Goal: Obtain resource: Obtain resource

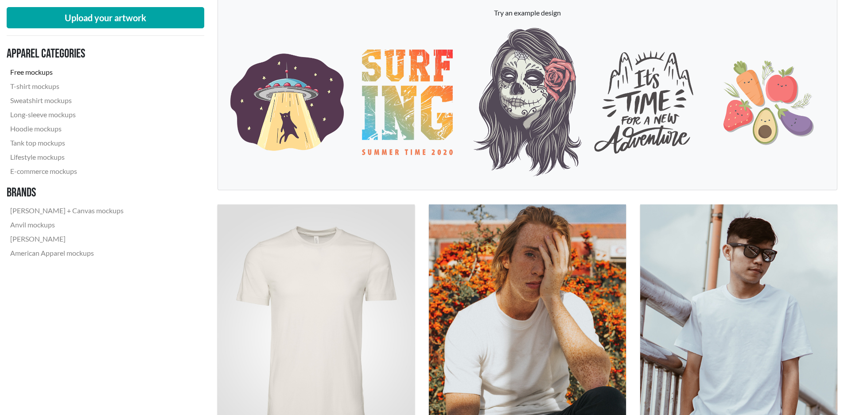
scroll to position [221, 0]
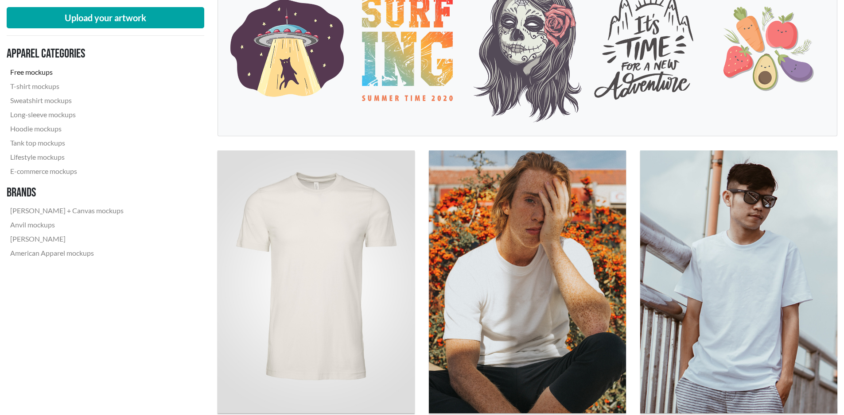
click at [44, 77] on link "Free mockups" at bounding box center [67, 72] width 120 height 14
click at [50, 72] on link "Free mockups" at bounding box center [67, 72] width 120 height 14
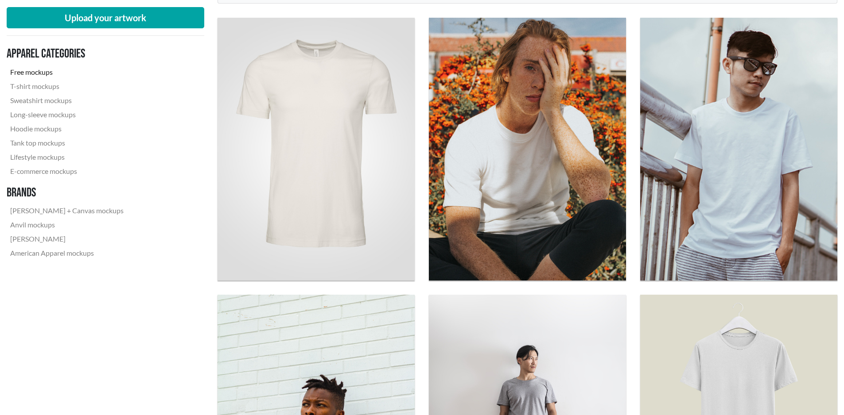
scroll to position [266, 0]
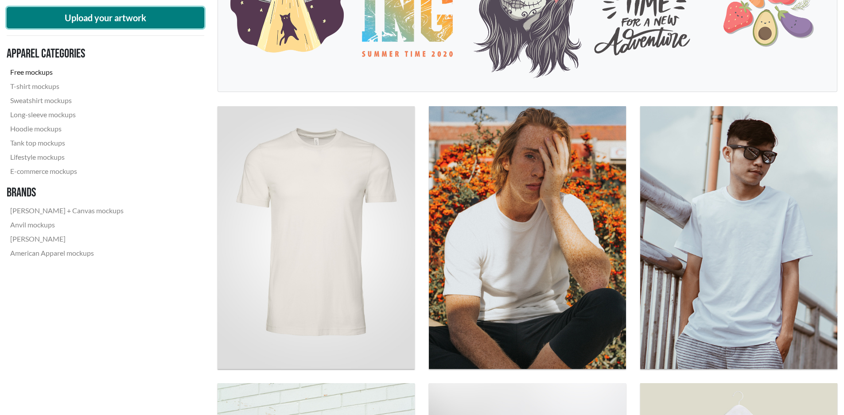
click at [134, 19] on button "Upload your artwork" at bounding box center [106, 17] width 198 height 21
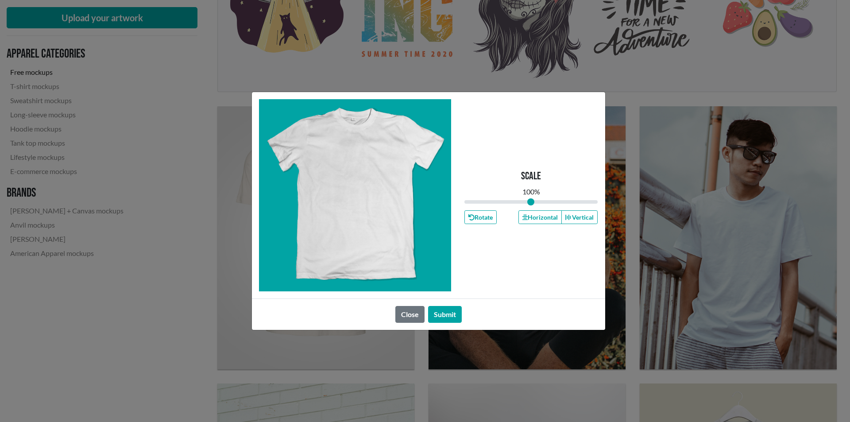
type input "1"
click at [346, 194] on span at bounding box center [355, 190] width 83 height 111
click at [540, 220] on button "Horizontal" at bounding box center [540, 217] width 43 height 14
click at [580, 221] on button "Vertical" at bounding box center [580, 217] width 36 height 14
click at [354, 198] on span at bounding box center [355, 190] width 83 height 111
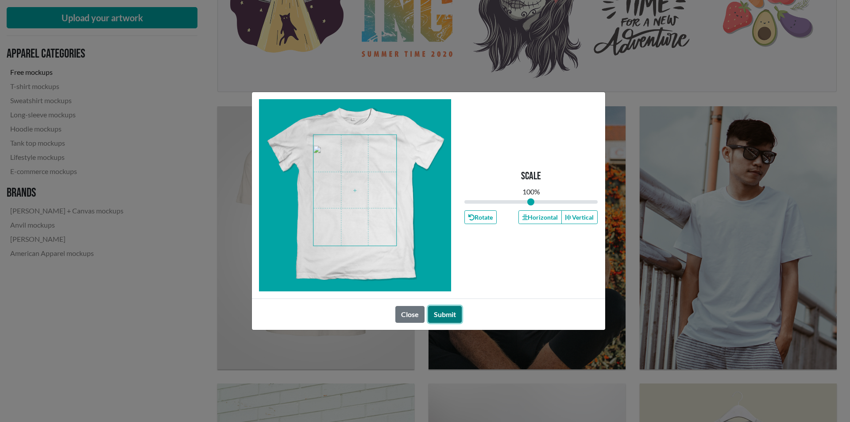
click at [448, 315] on button "Submit" at bounding box center [445, 314] width 34 height 17
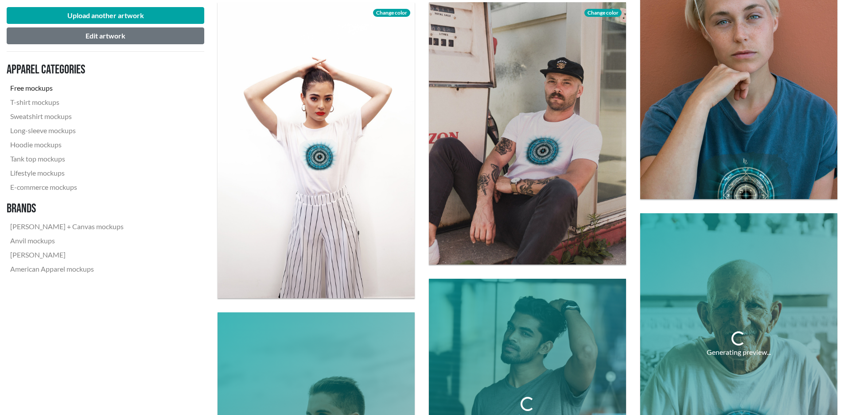
scroll to position [930, 0]
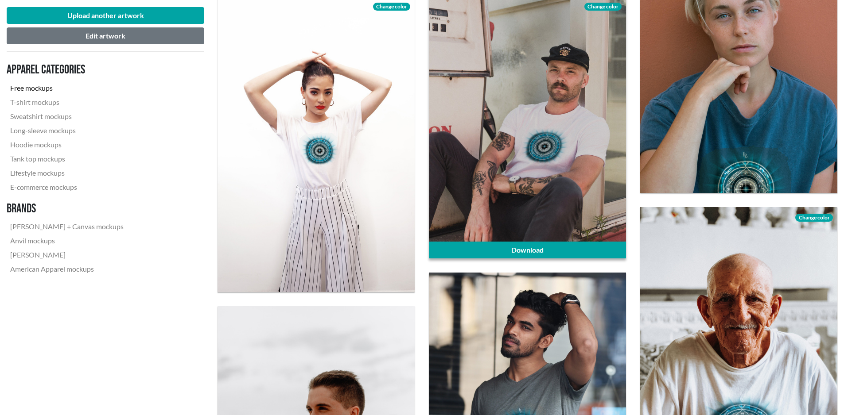
click at [596, 5] on span "Change color" at bounding box center [602, 7] width 37 height 8
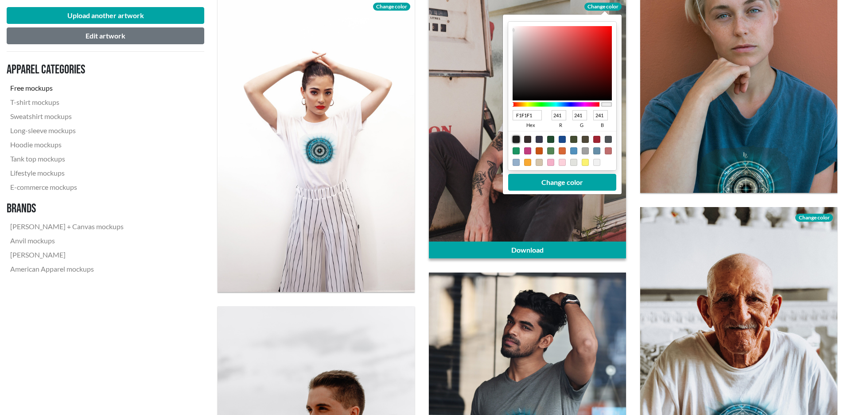
click at [515, 139] on div at bounding box center [515, 139] width 7 height 7
type input "1F1F1F"
type input "31"
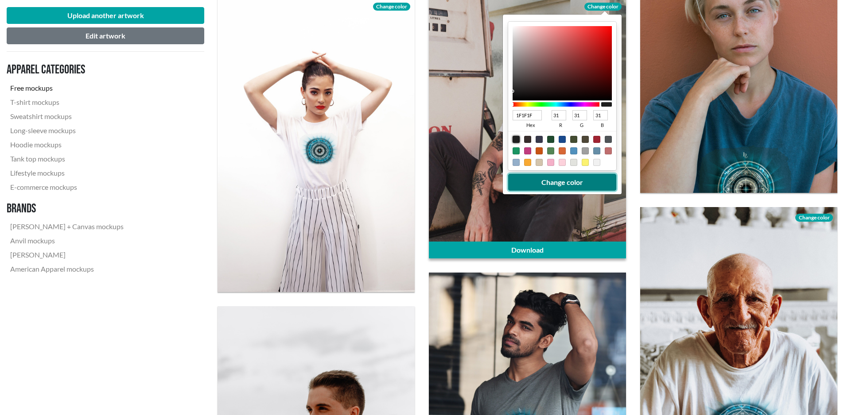
click at [560, 182] on button "Change color" at bounding box center [562, 182] width 108 height 17
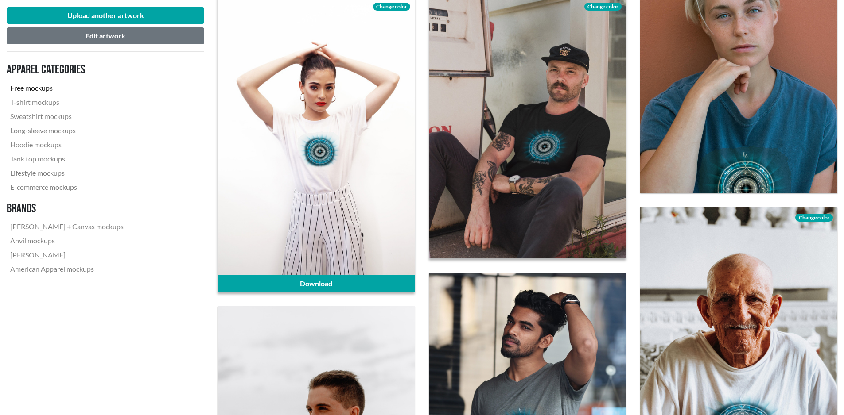
click at [392, 11] on div "Change color" at bounding box center [391, 5] width 46 height 19
click at [391, 6] on span "Change color" at bounding box center [391, 7] width 37 height 8
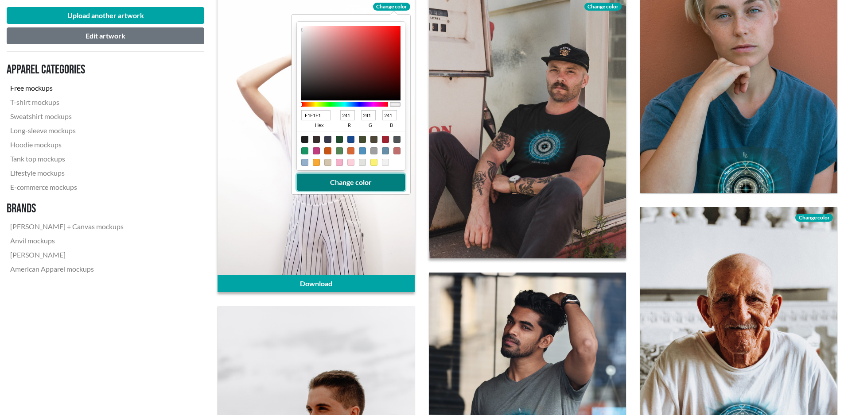
click at [344, 187] on button "Change color" at bounding box center [351, 182] width 108 height 17
click at [342, 180] on button "Change color" at bounding box center [351, 182] width 108 height 17
click at [303, 136] on div at bounding box center [304, 139] width 7 height 7
type input "1F1F1F"
type input "31"
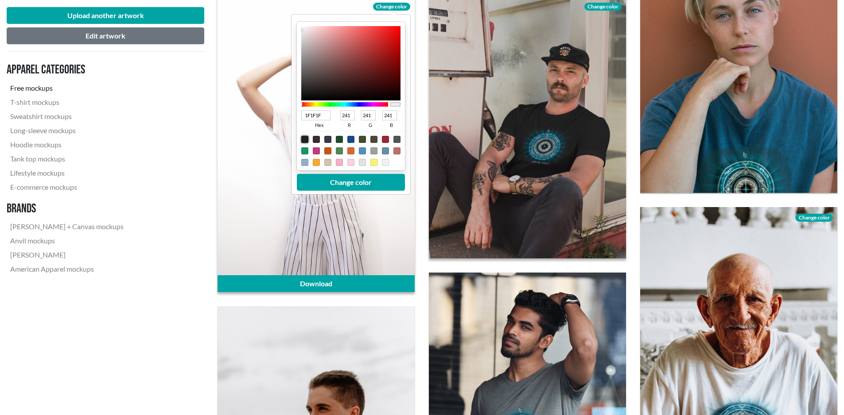
type input "31"
click at [372, 181] on button "Change color" at bounding box center [351, 182] width 108 height 17
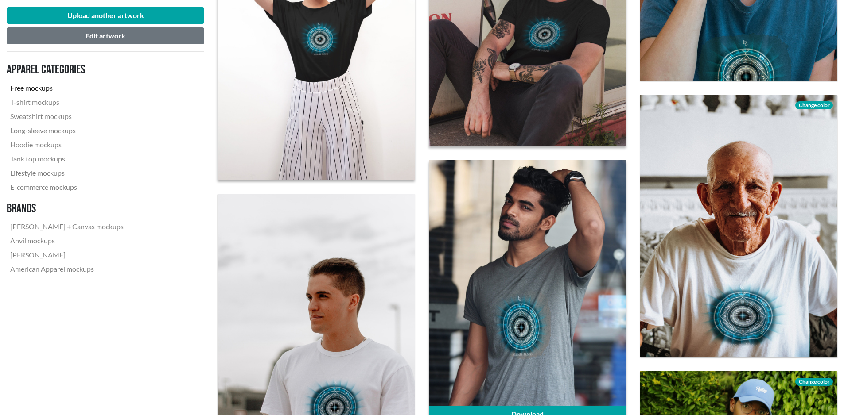
scroll to position [1063, 0]
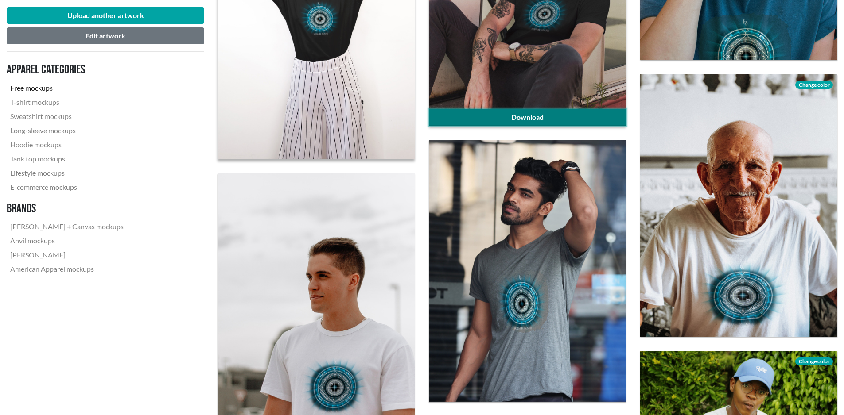
click at [516, 116] on link "Download" at bounding box center [527, 117] width 197 height 17
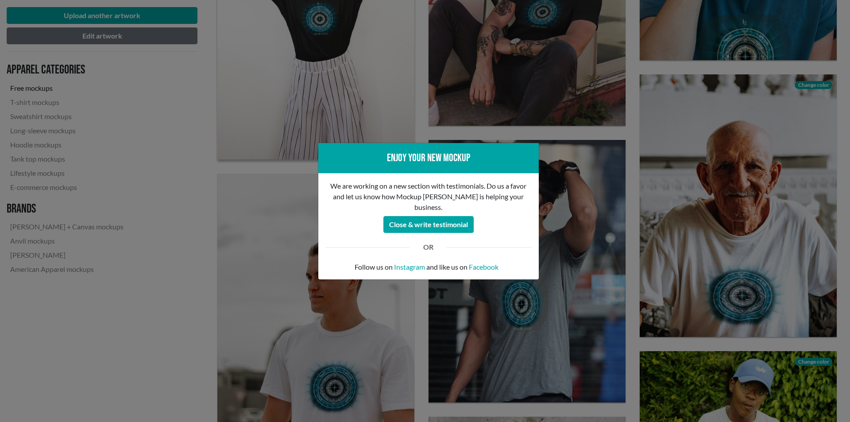
click at [419, 106] on div "Enjoy your new mockup We are working on a new section with testimonials. Do us …" at bounding box center [425, 211] width 850 height 422
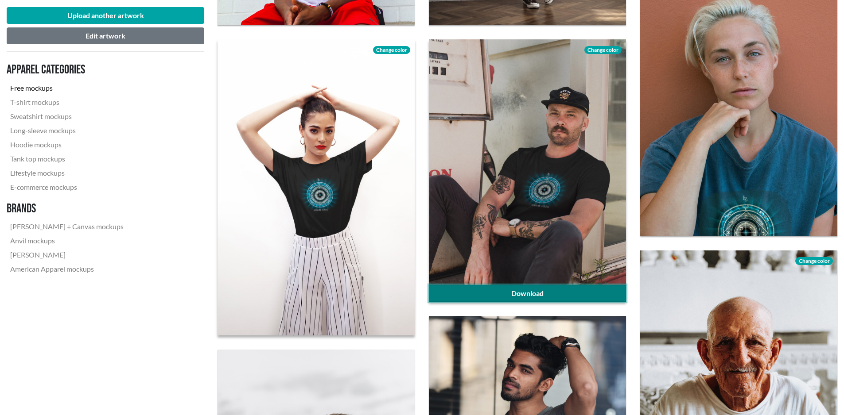
scroll to position [886, 0]
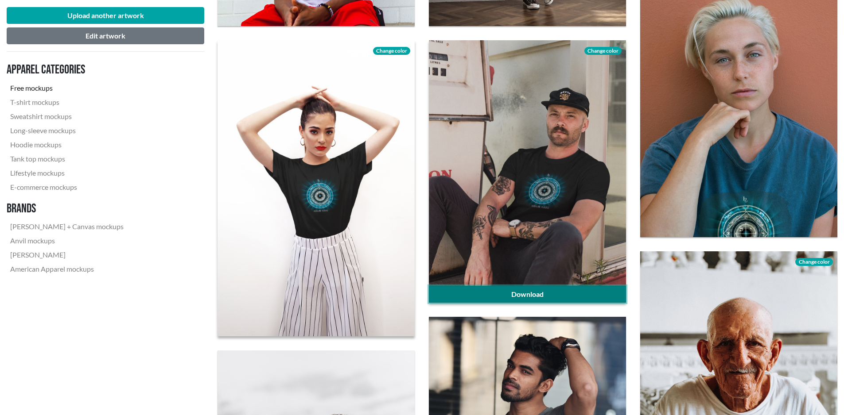
click at [525, 295] on link "Download" at bounding box center [527, 294] width 197 height 17
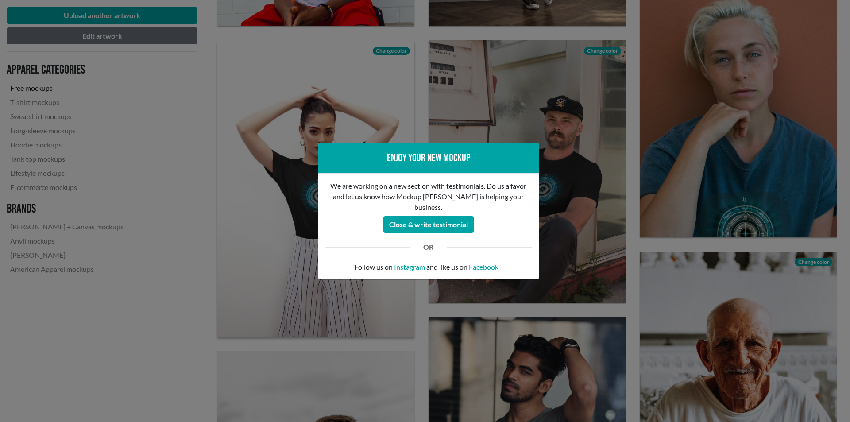
click at [423, 39] on div "Enjoy your new mockup We are working on a new section with testimonials. Do us …" at bounding box center [425, 211] width 850 height 422
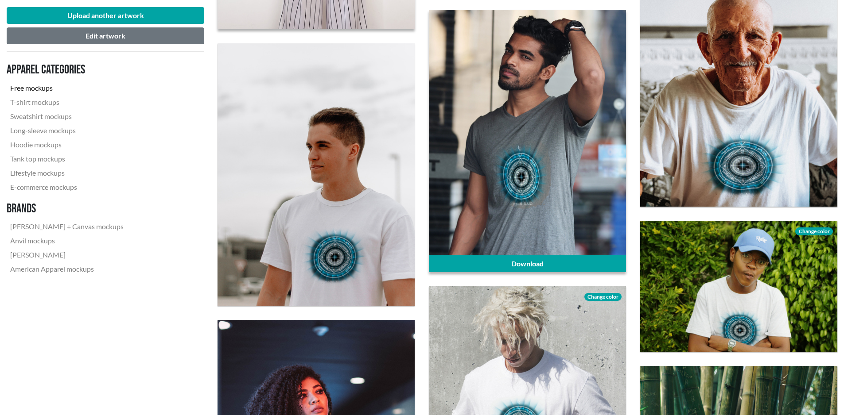
scroll to position [1196, 0]
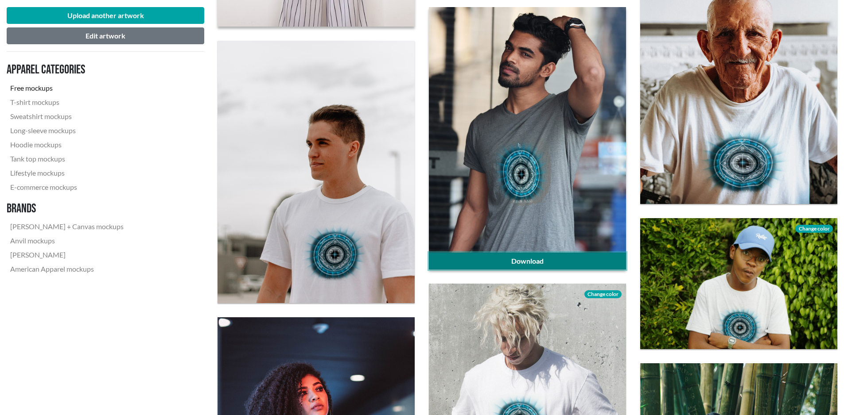
click at [518, 262] on link "Download" at bounding box center [527, 261] width 197 height 17
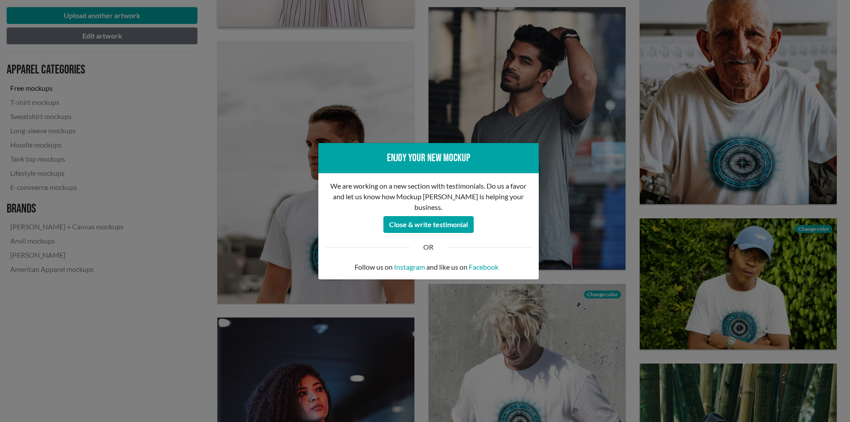
click at [419, 87] on div "Enjoy your new mockup We are working on a new section with testimonials. Do us …" at bounding box center [425, 211] width 850 height 422
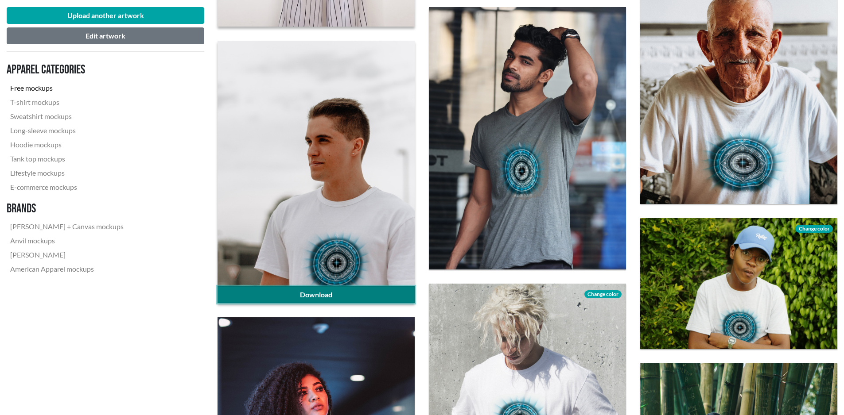
click at [313, 290] on link "Download" at bounding box center [315, 295] width 197 height 17
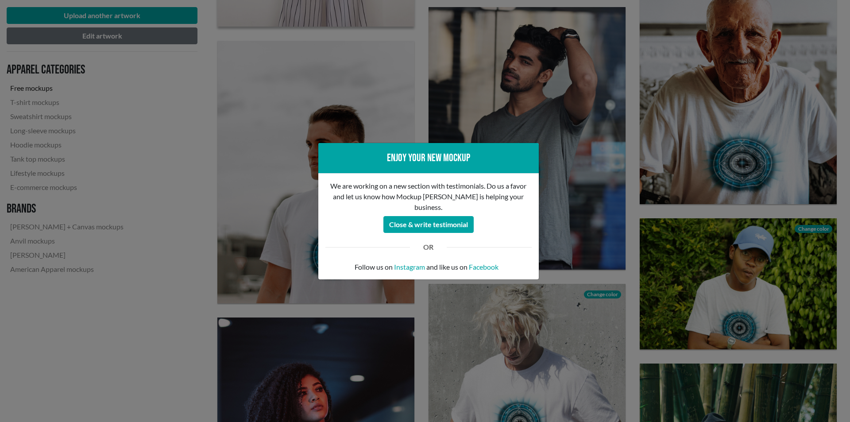
click at [419, 63] on div "Enjoy your new mockup We are working on a new section with testimonials. Do us …" at bounding box center [425, 211] width 850 height 422
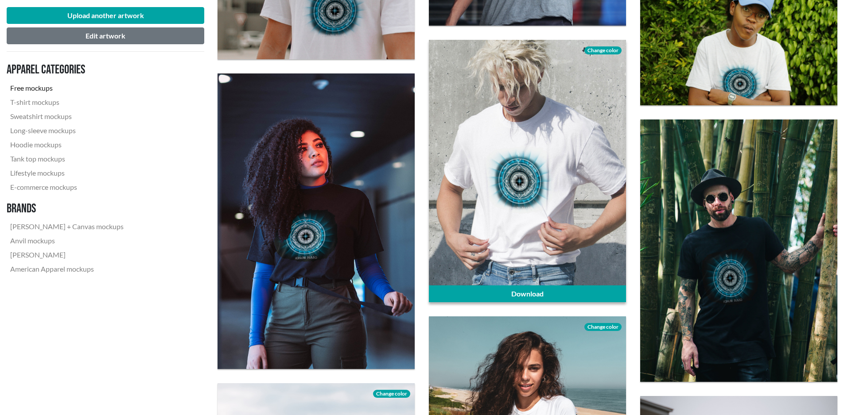
scroll to position [1461, 0]
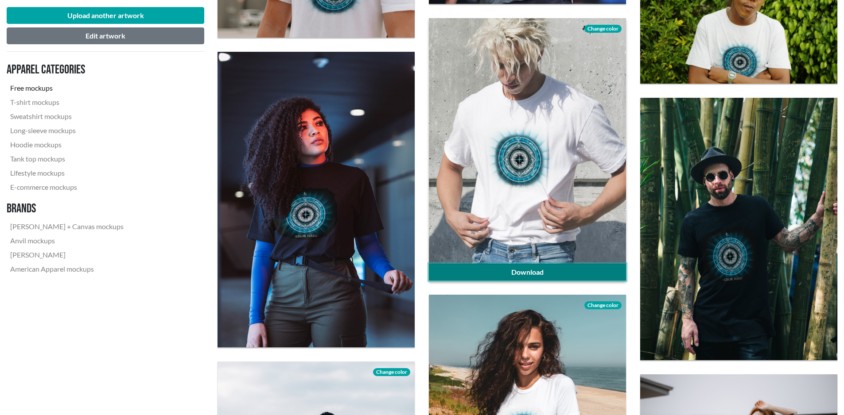
click at [531, 271] on link "Download" at bounding box center [527, 272] width 197 height 17
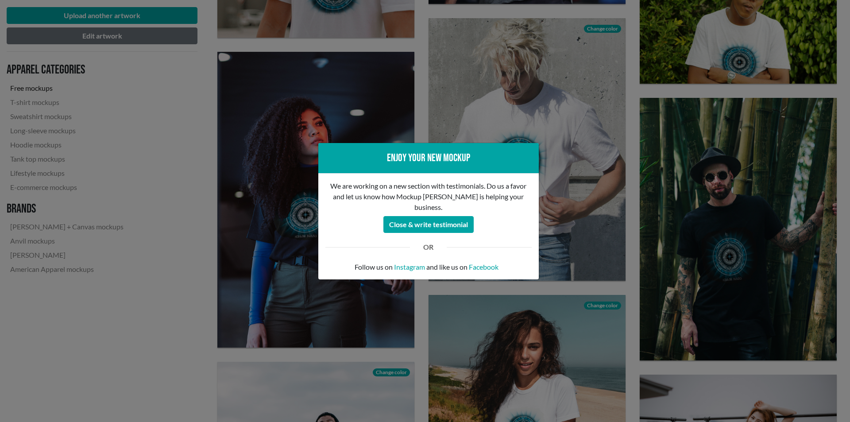
click at [419, 89] on div "Enjoy your new mockup We are working on a new section with testimonials. Do us …" at bounding box center [425, 211] width 850 height 422
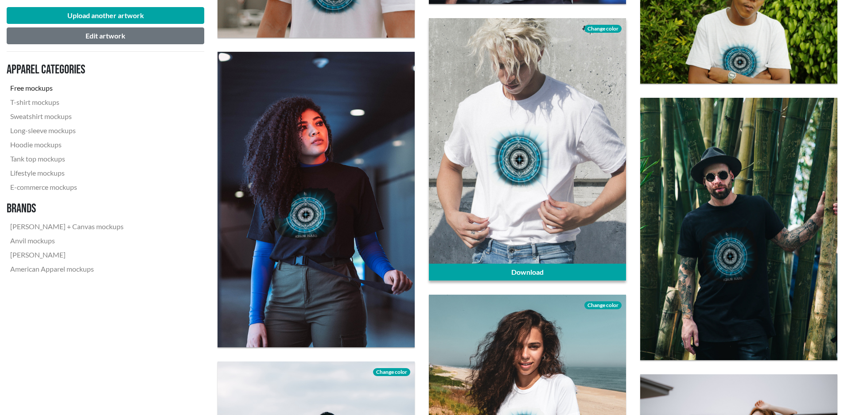
click at [594, 25] on span "Change color" at bounding box center [602, 29] width 37 height 8
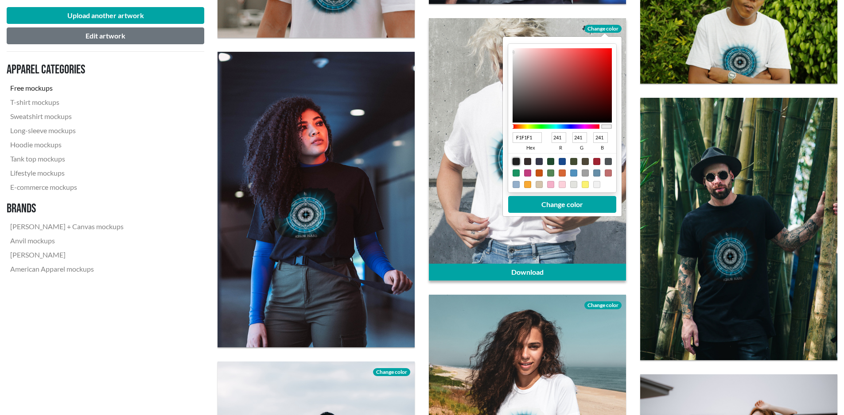
click at [514, 162] on div at bounding box center [515, 161] width 7 height 7
type input "1F1F1F"
type input "31"
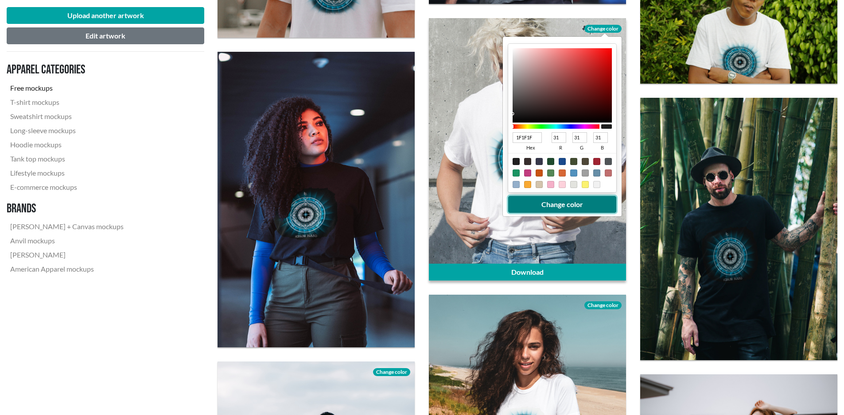
click at [559, 205] on button "Change color" at bounding box center [562, 204] width 108 height 17
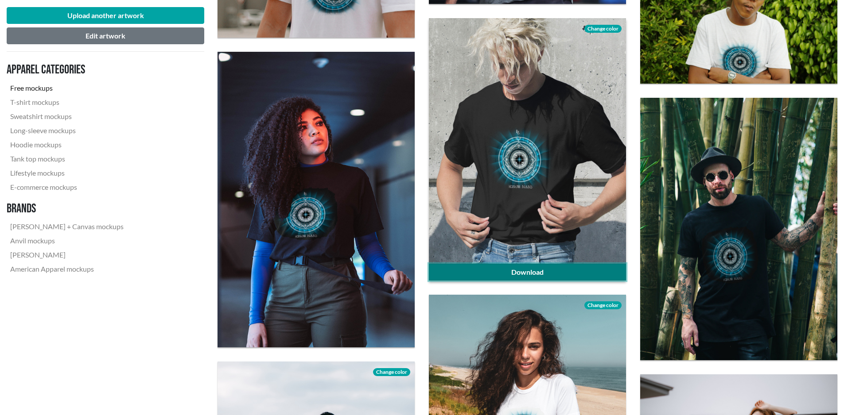
click at [541, 274] on link "Download" at bounding box center [527, 272] width 197 height 17
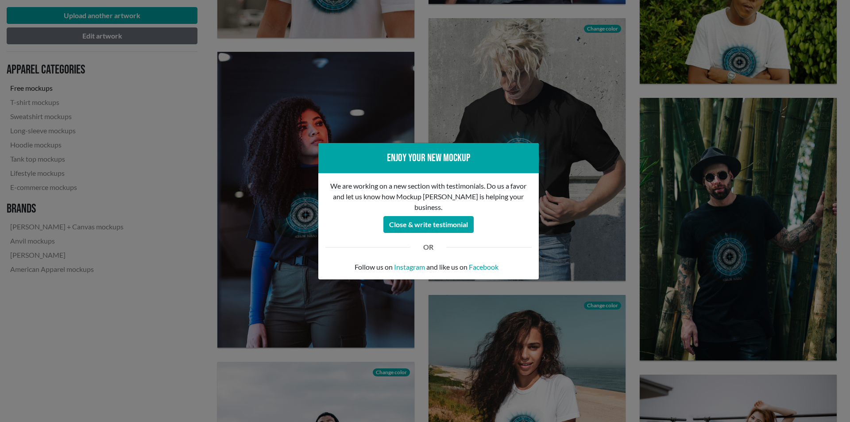
click at [630, 225] on div "Enjoy your new mockup We are working on a new section with testimonials. Do us …" at bounding box center [425, 211] width 850 height 422
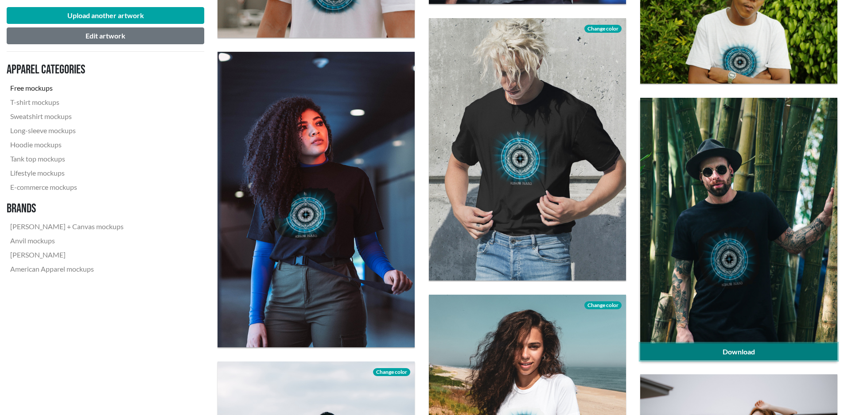
click at [738, 354] on link "Download" at bounding box center [738, 352] width 197 height 17
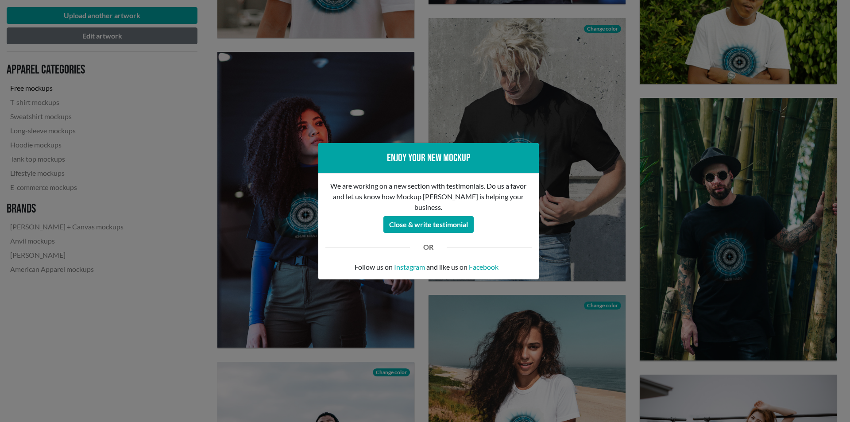
click at [635, 280] on div "Enjoy your new mockup We are working on a new section with testimonials. Do us …" at bounding box center [425, 211] width 850 height 422
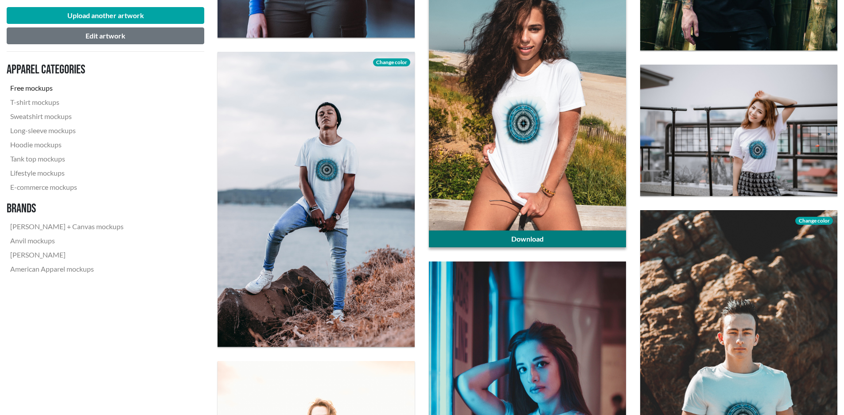
scroll to position [1683, 0]
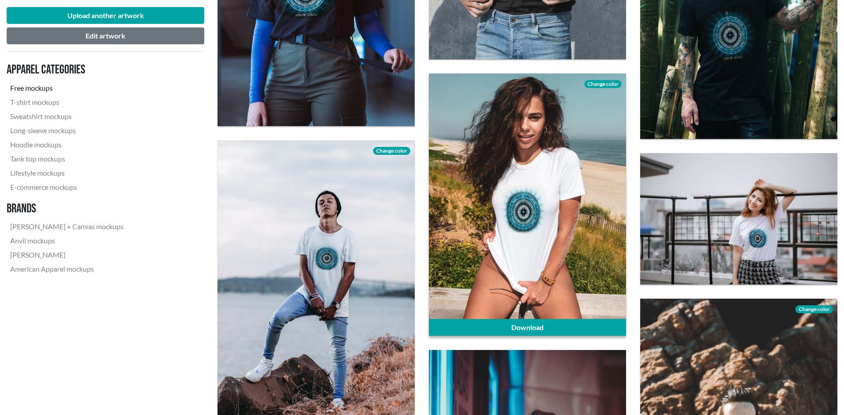
click at [605, 83] on span "Change color" at bounding box center [602, 84] width 37 height 8
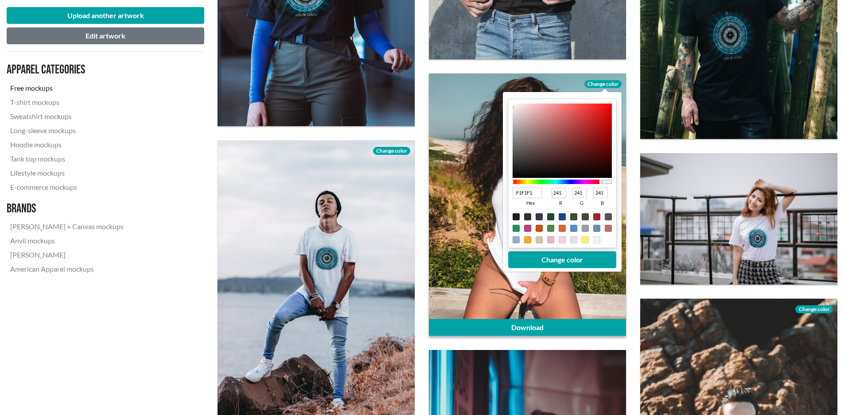
type input "090909"
type input "9"
click at [515, 175] on div at bounding box center [561, 141] width 99 height 74
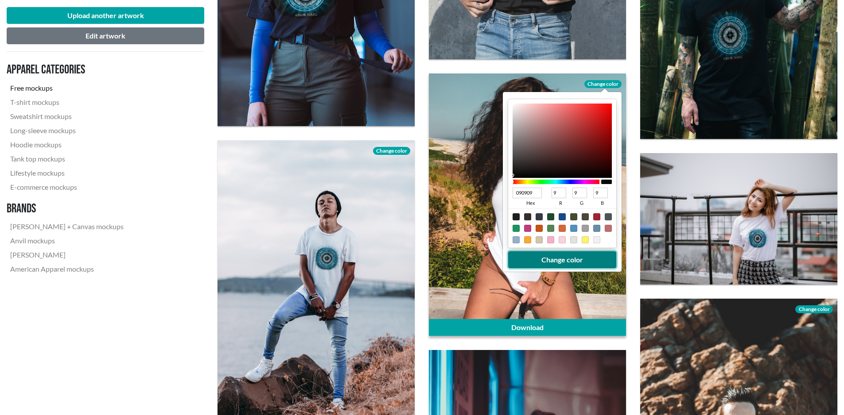
click at [551, 260] on button "Change color" at bounding box center [562, 260] width 108 height 17
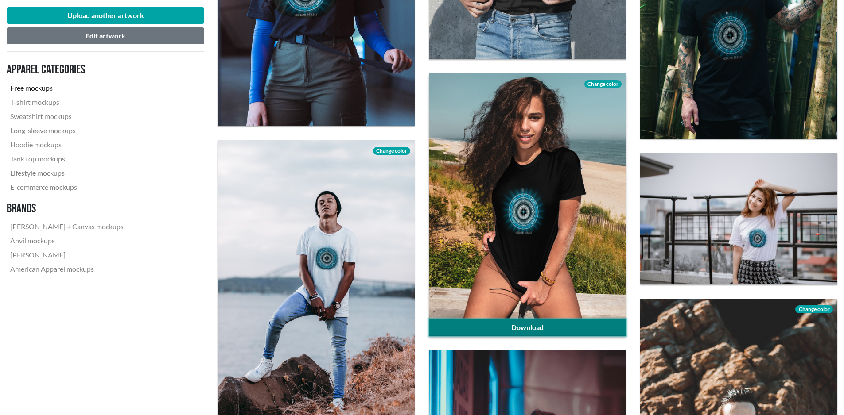
click at [520, 330] on link "Download" at bounding box center [527, 327] width 197 height 17
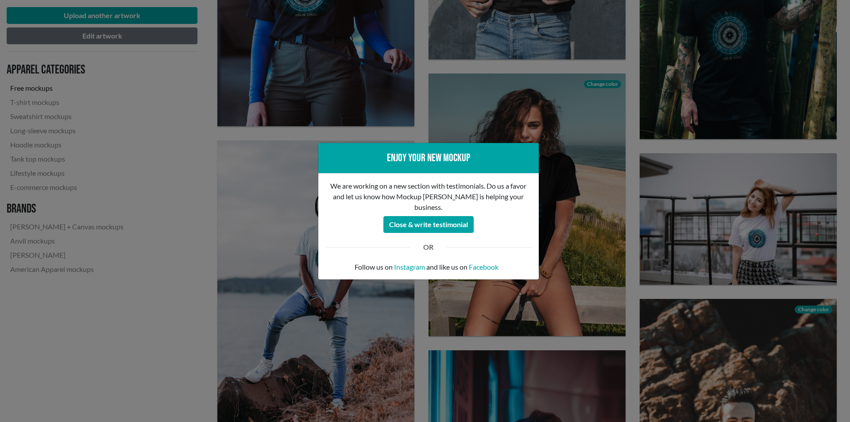
click at [632, 244] on div "Enjoy your new mockup We are working on a new section with testimonials. Do us …" at bounding box center [425, 211] width 850 height 422
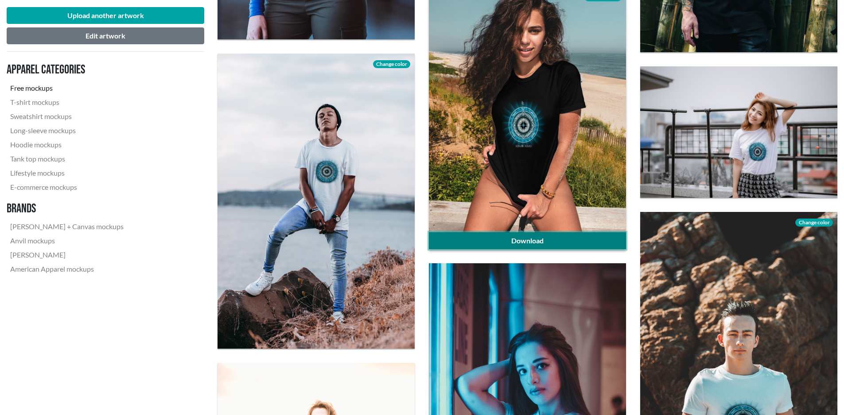
scroll to position [1772, 0]
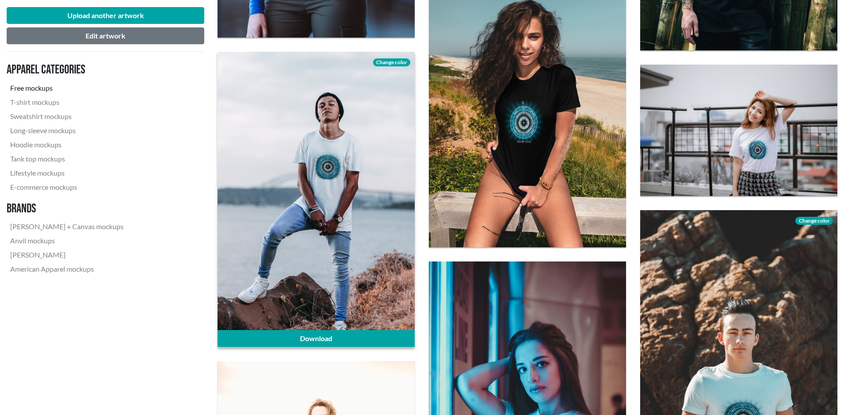
click at [392, 62] on span "Change color" at bounding box center [391, 62] width 37 height 8
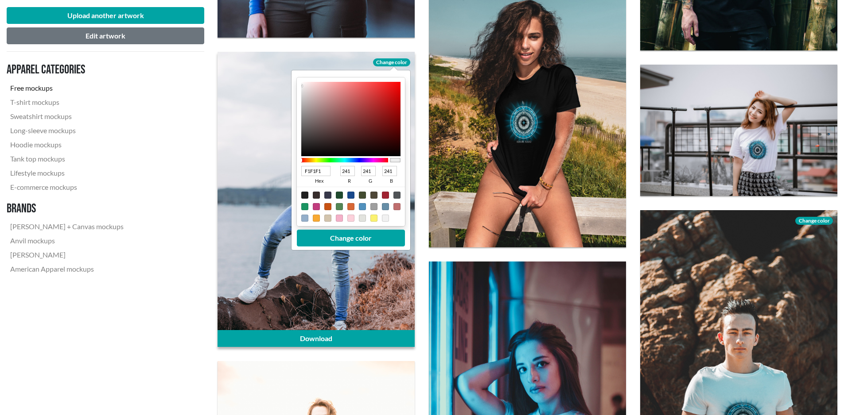
click at [303, 195] on div at bounding box center [304, 195] width 7 height 7
type input "1F1F1F"
type input "31"
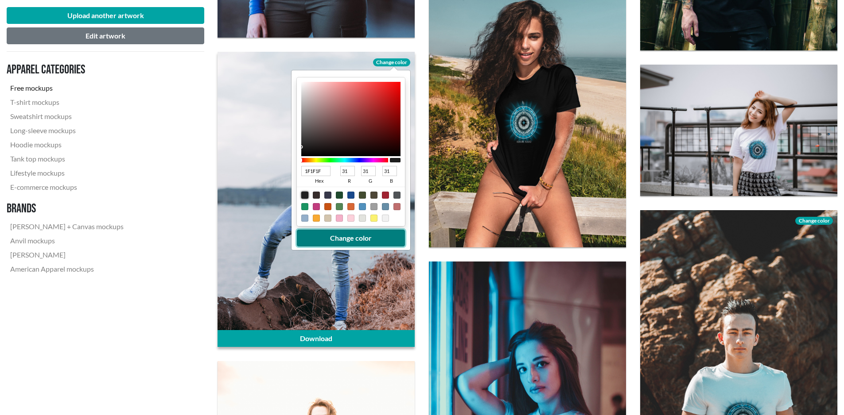
click at [345, 236] on button "Change color" at bounding box center [351, 238] width 108 height 17
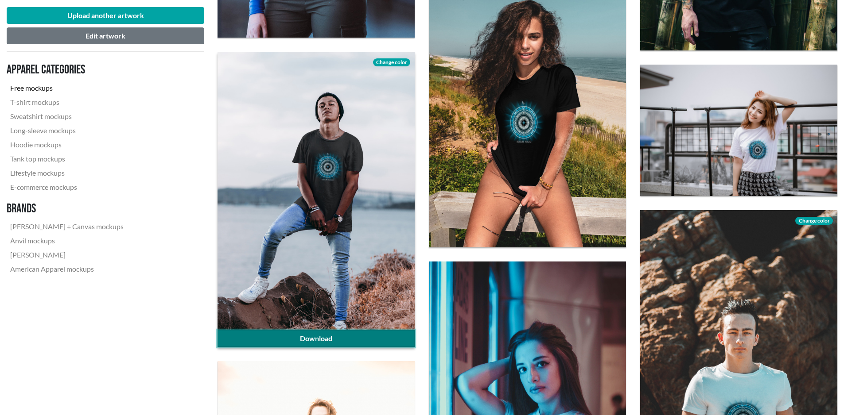
click at [319, 341] on link "Download" at bounding box center [315, 338] width 197 height 17
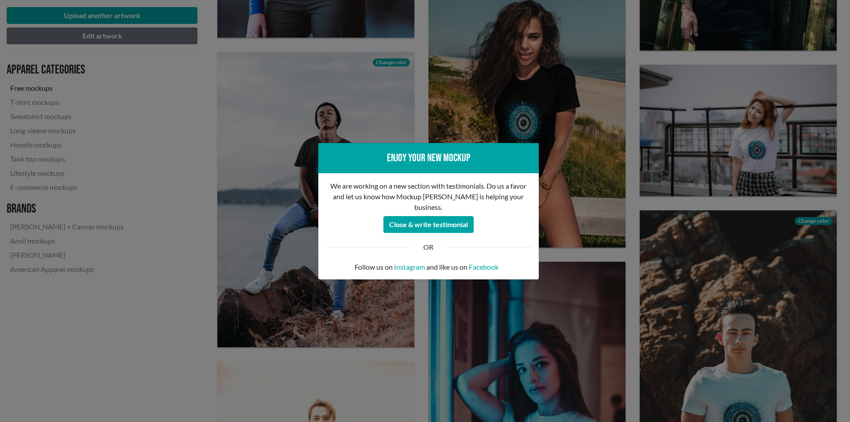
click at [845, 168] on div "Enjoy your new mockup We are working on a new section with testimonials. Do us …" at bounding box center [425, 211] width 850 height 422
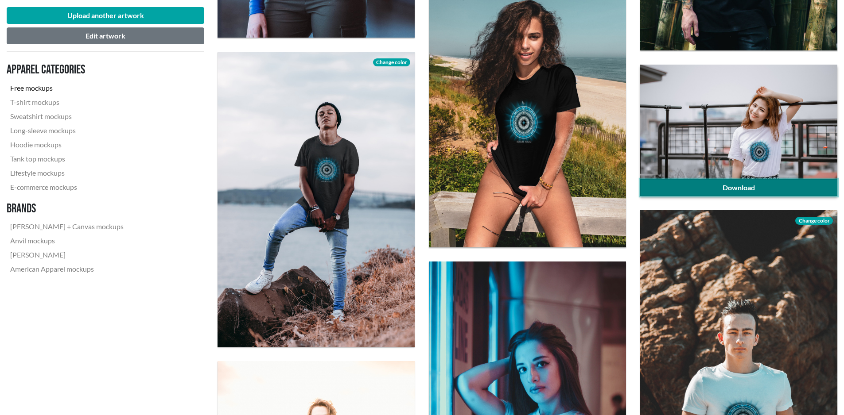
click at [753, 185] on link "Download" at bounding box center [738, 187] width 197 height 17
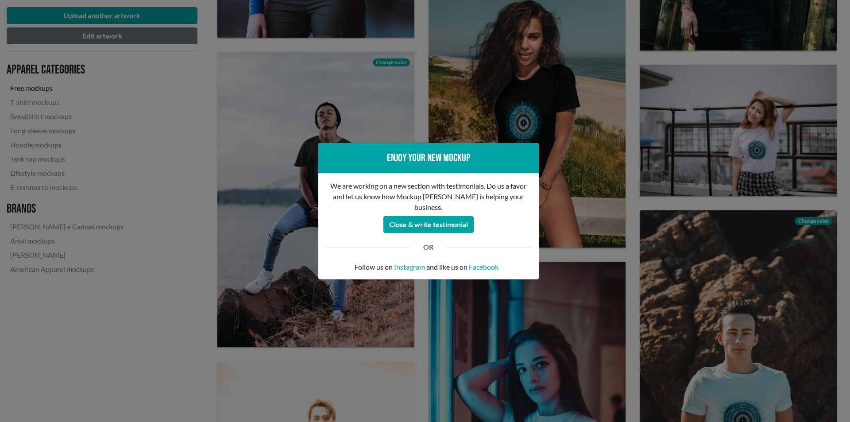
click at [632, 215] on div "Enjoy your new mockup We are working on a new section with testimonials. Do us …" at bounding box center [425, 211] width 850 height 422
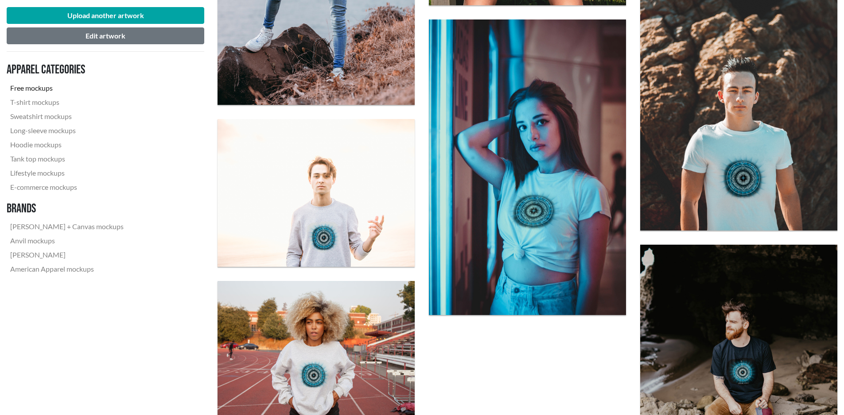
scroll to position [2037, 0]
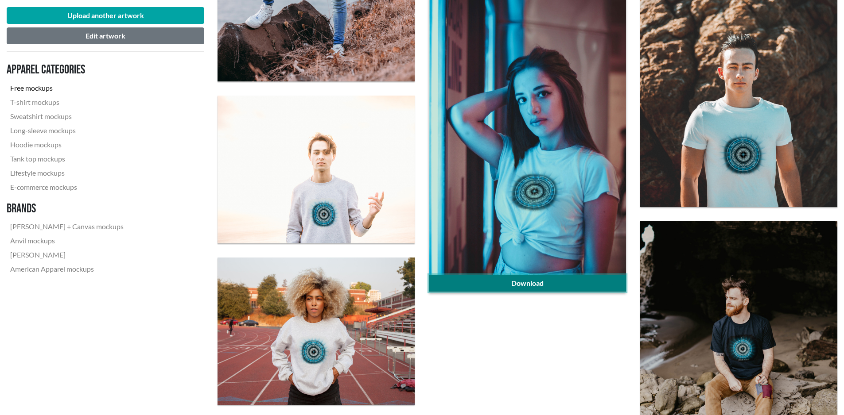
click at [536, 281] on link "Download" at bounding box center [527, 283] width 197 height 17
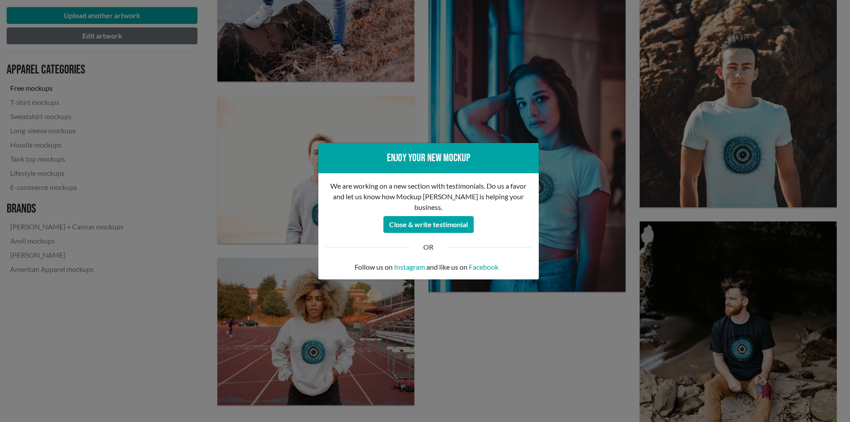
click at [429, 328] on div "Enjoy your new mockup We are working on a new section with testimonials. Do us …" at bounding box center [425, 211] width 850 height 422
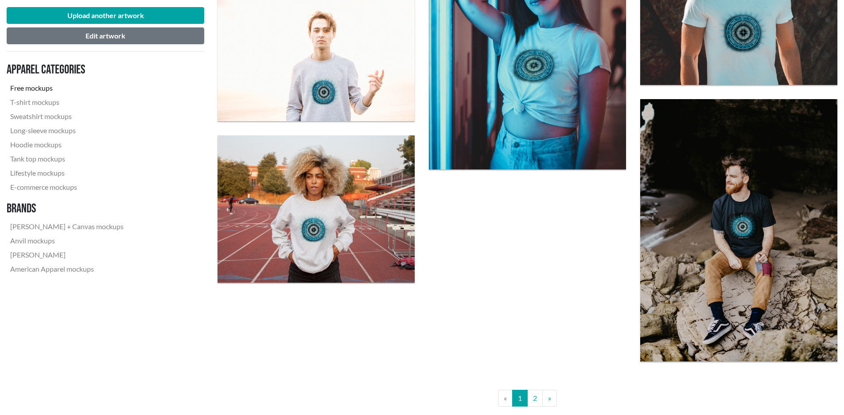
scroll to position [2170, 0]
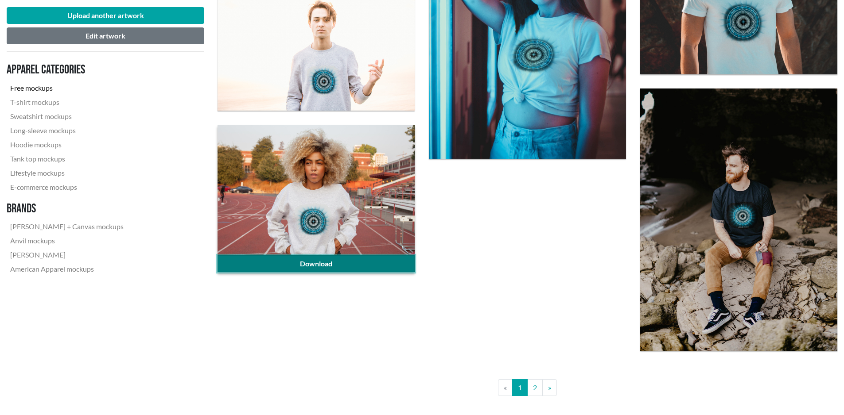
click at [321, 261] on link "Download" at bounding box center [315, 264] width 197 height 17
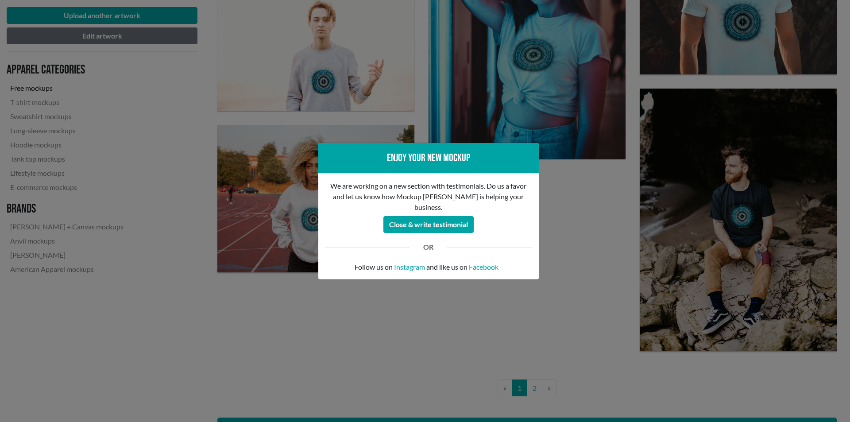
click at [569, 333] on div "Enjoy your new mockup We are working on a new section with testimonials. Do us …" at bounding box center [425, 211] width 850 height 422
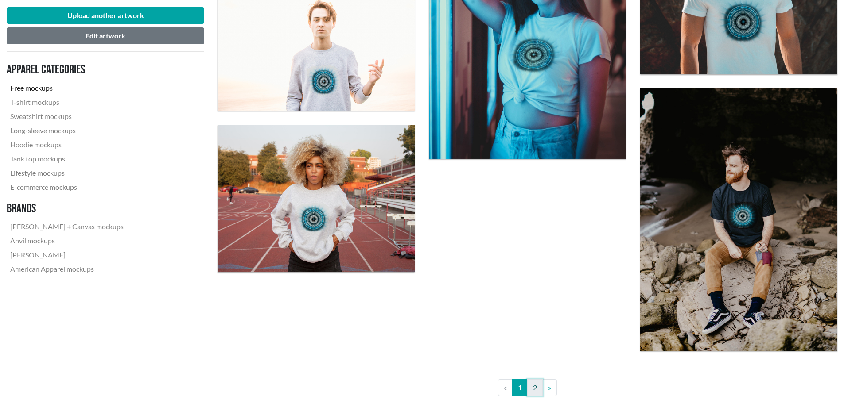
click at [531, 388] on link "2" at bounding box center [535, 388] width 16 height 17
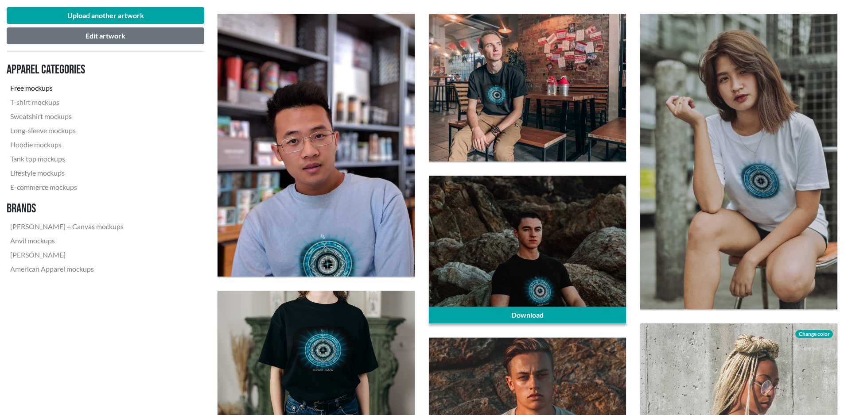
scroll to position [354, 0]
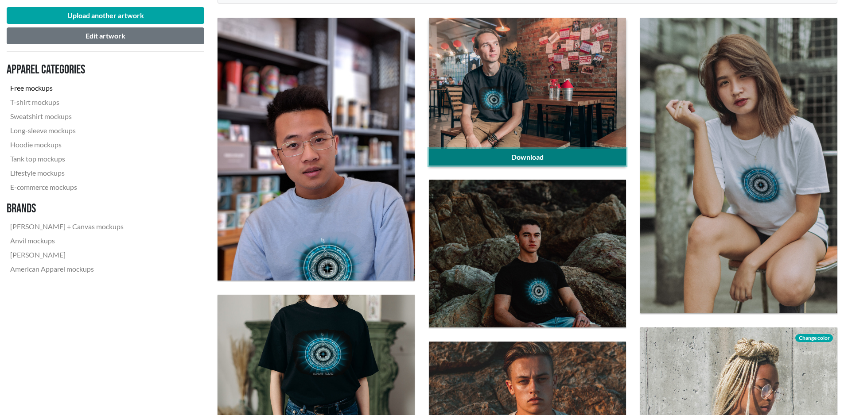
click at [527, 158] on link "Download" at bounding box center [527, 157] width 197 height 17
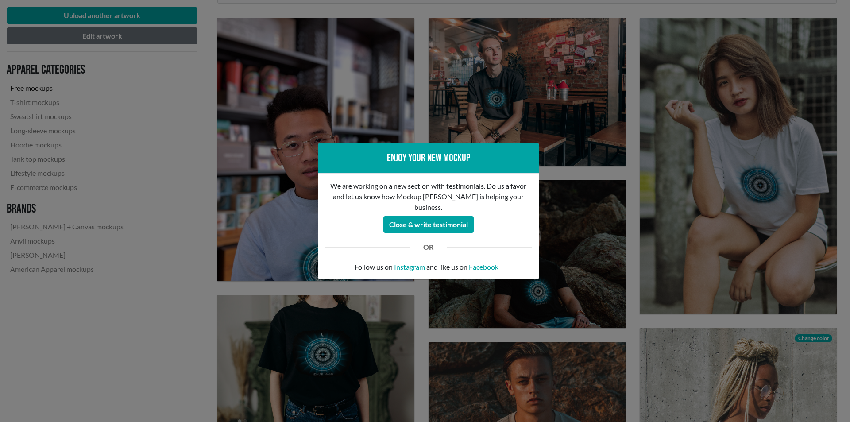
click at [631, 179] on div "Enjoy your new mockup We are working on a new section with testimonials. Do us …" at bounding box center [425, 211] width 850 height 422
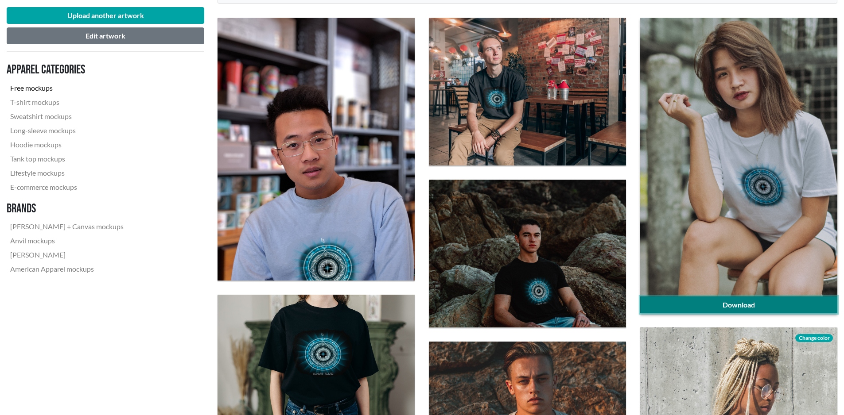
click at [750, 302] on link "Download" at bounding box center [738, 305] width 197 height 17
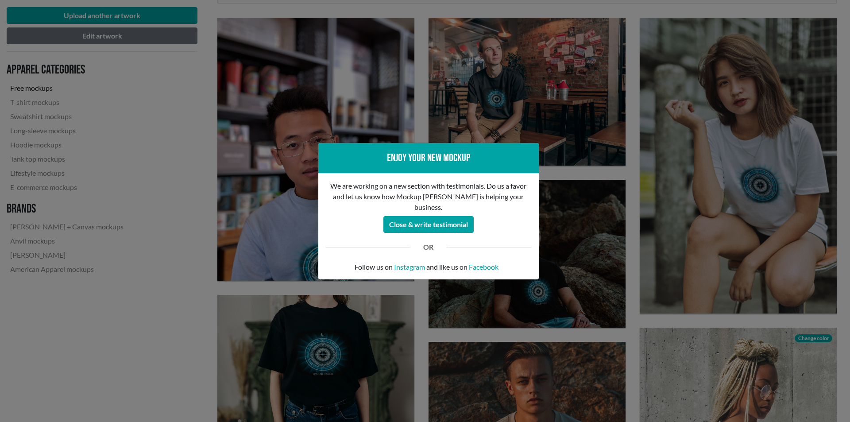
click at [634, 287] on div "Enjoy your new mockup We are working on a new section with testimonials. Do us …" at bounding box center [425, 211] width 850 height 422
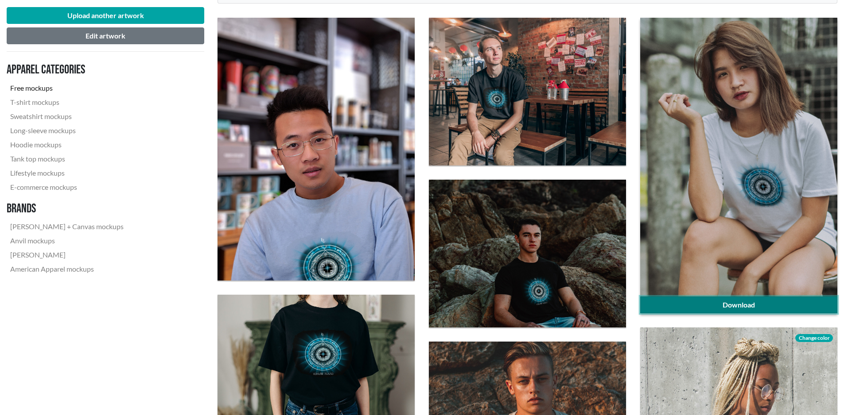
click at [750, 306] on link "Download" at bounding box center [738, 305] width 197 height 17
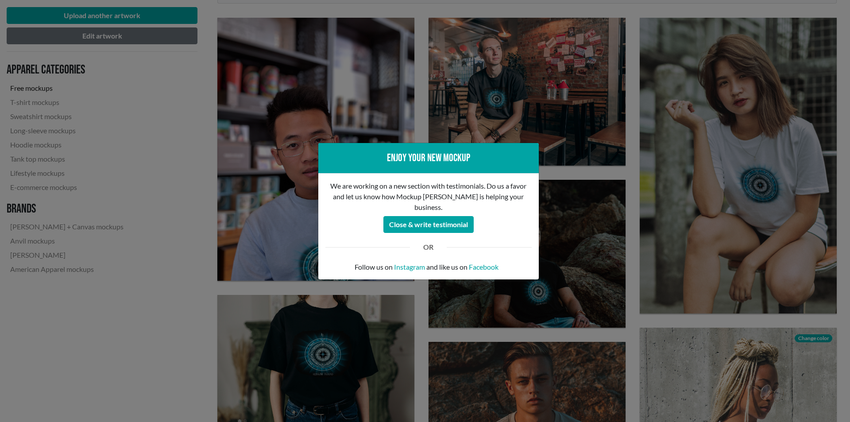
click at [633, 264] on div "Enjoy your new mockup We are working on a new section with testimonials. Do us …" at bounding box center [425, 211] width 850 height 422
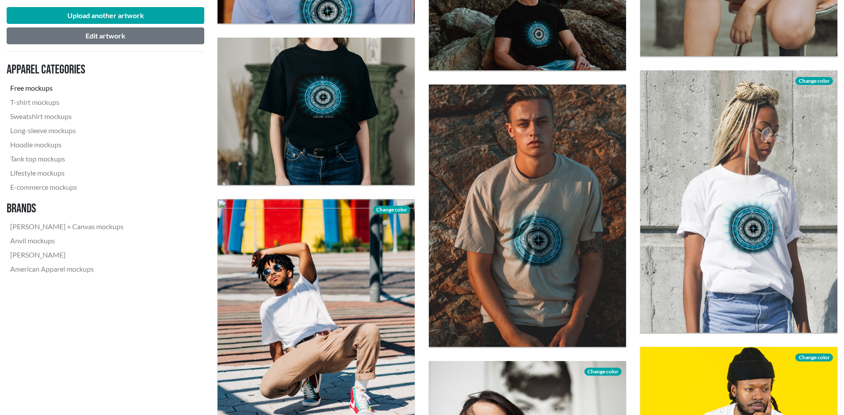
scroll to position [620, 0]
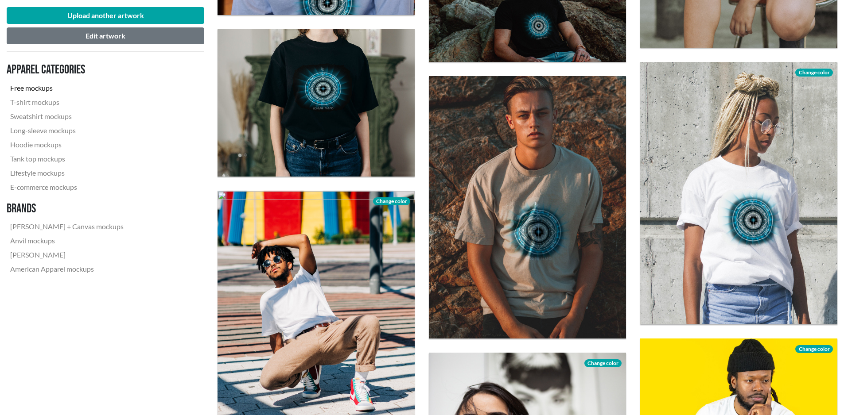
click at [629, 255] on div "Download" at bounding box center [527, 207] width 211 height 277
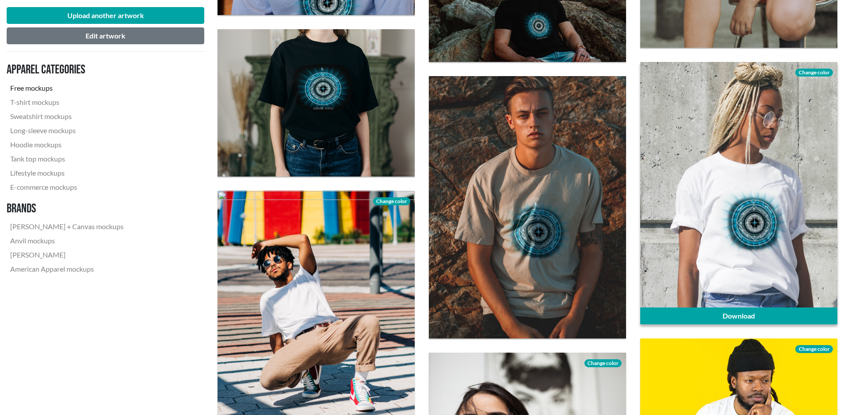
click at [808, 71] on span "Change color" at bounding box center [813, 73] width 37 height 8
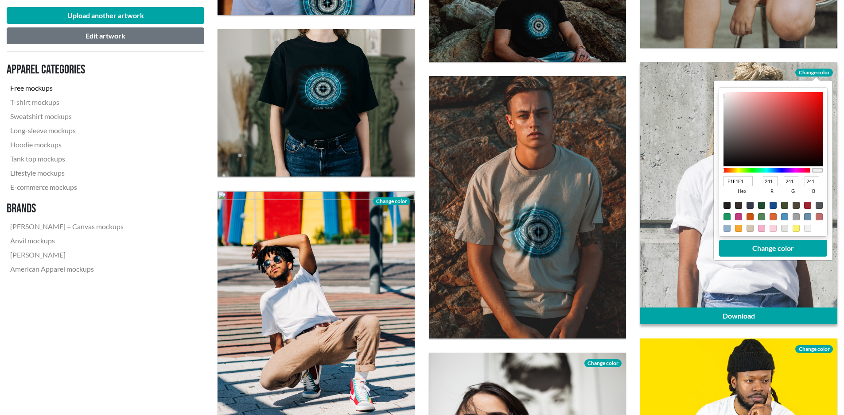
click at [728, 206] on div at bounding box center [726, 205] width 7 height 7
type input "1F1F1F"
type input "31"
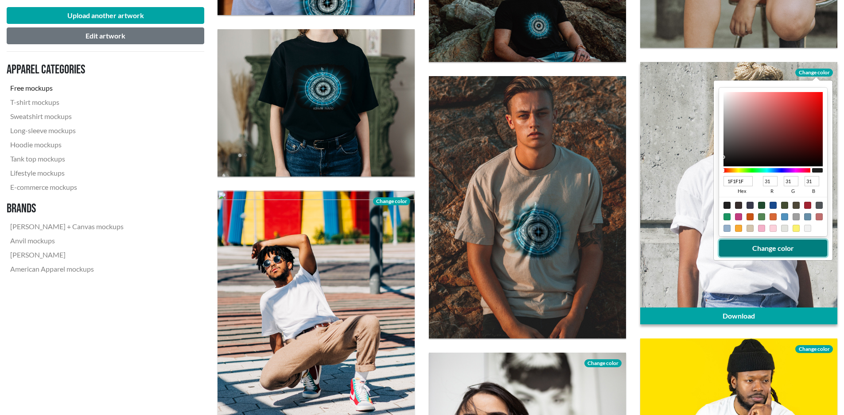
click at [769, 252] on button "Change color" at bounding box center [773, 248] width 108 height 17
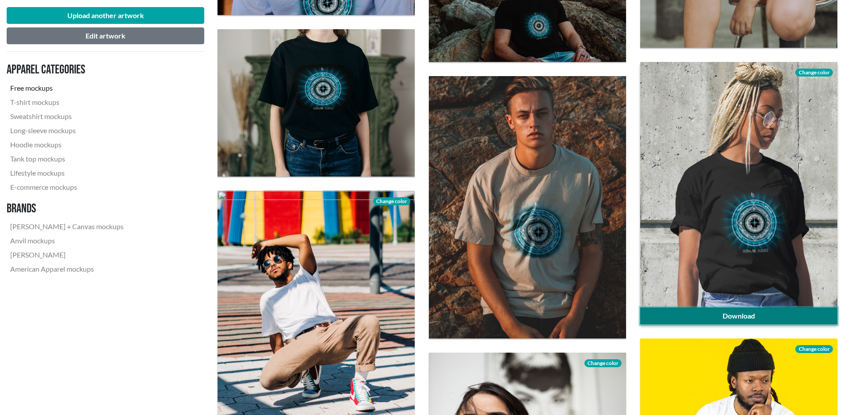
click at [730, 314] on link "Download" at bounding box center [738, 316] width 197 height 17
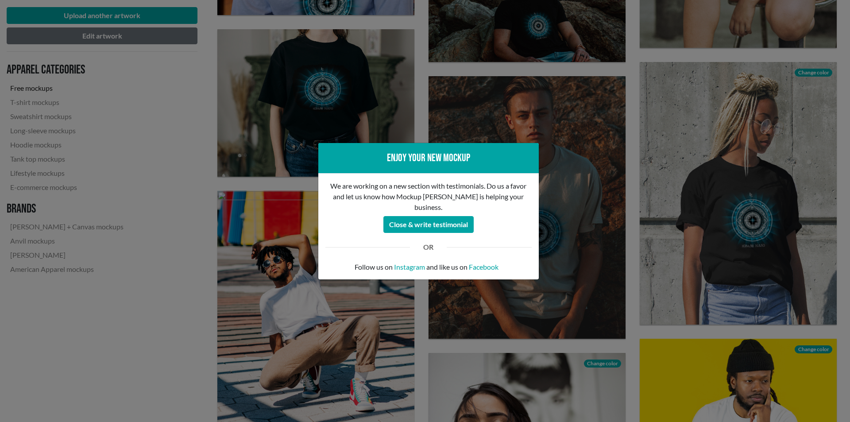
click at [629, 235] on div "Enjoy your new mockup We are working on a new section with testimonials. Do us …" at bounding box center [425, 211] width 850 height 422
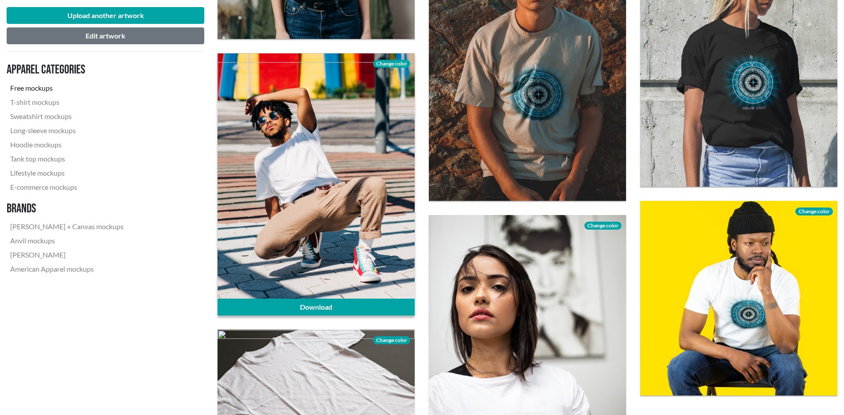
scroll to position [797, 0]
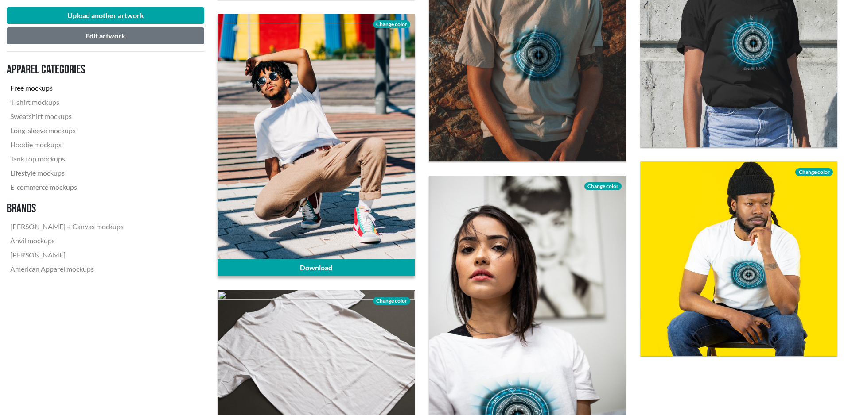
click at [391, 22] on span "Change color" at bounding box center [391, 24] width 37 height 8
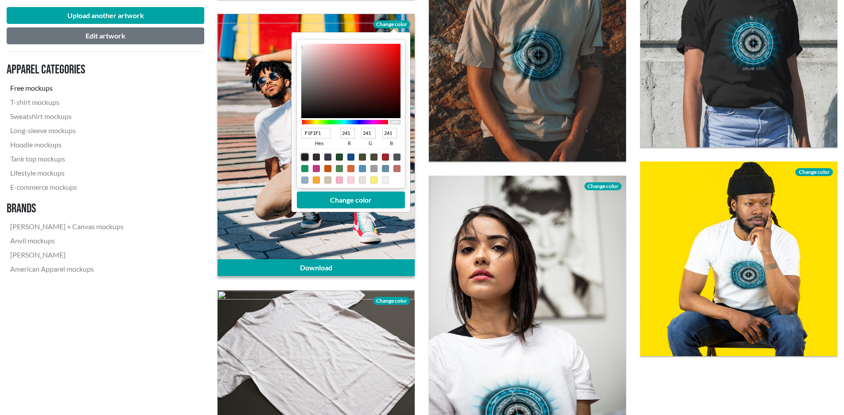
click at [303, 159] on div at bounding box center [304, 157] width 7 height 7
type input "1F1F1F"
type input "31"
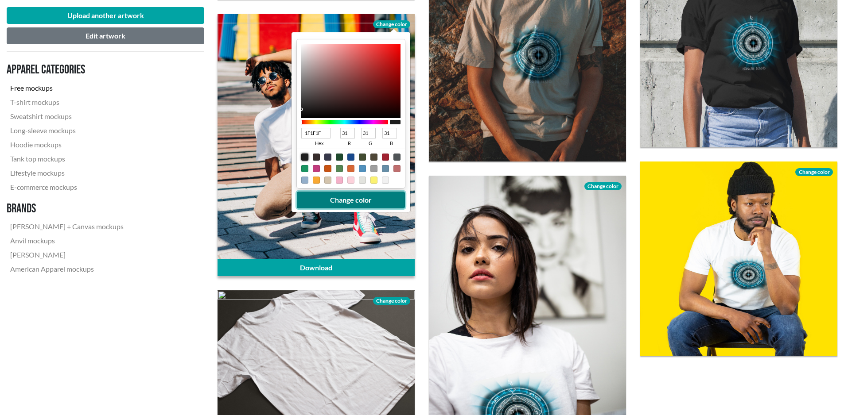
click at [357, 200] on button "Change color" at bounding box center [351, 200] width 108 height 17
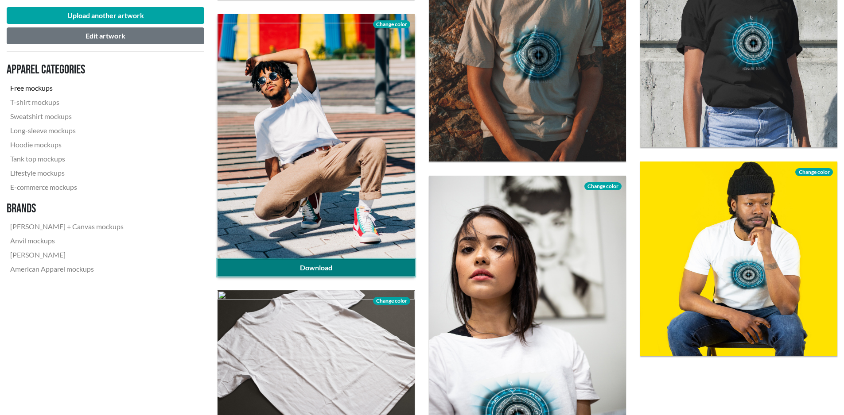
click at [318, 267] on link "Download" at bounding box center [315, 268] width 197 height 17
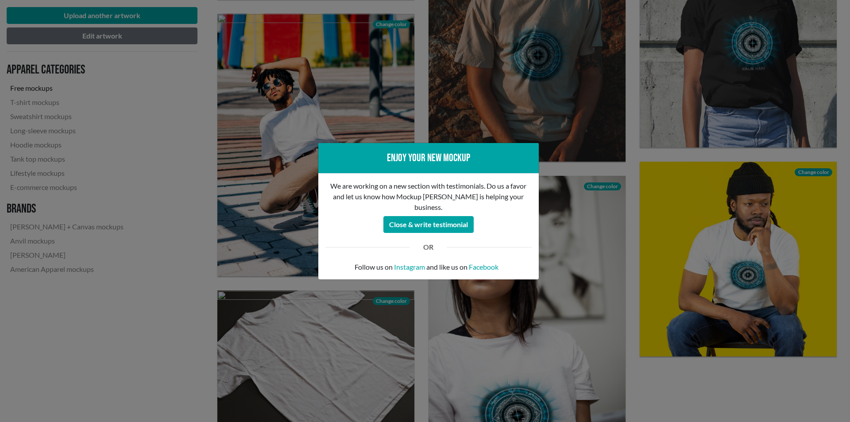
click at [198, 206] on div "Enjoy your new mockup We are working on a new section with testimonials. Do us …" at bounding box center [425, 211] width 850 height 422
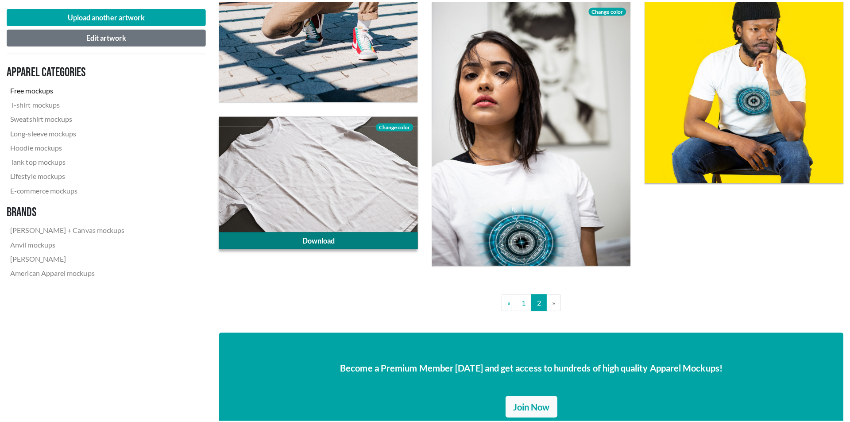
scroll to position [974, 0]
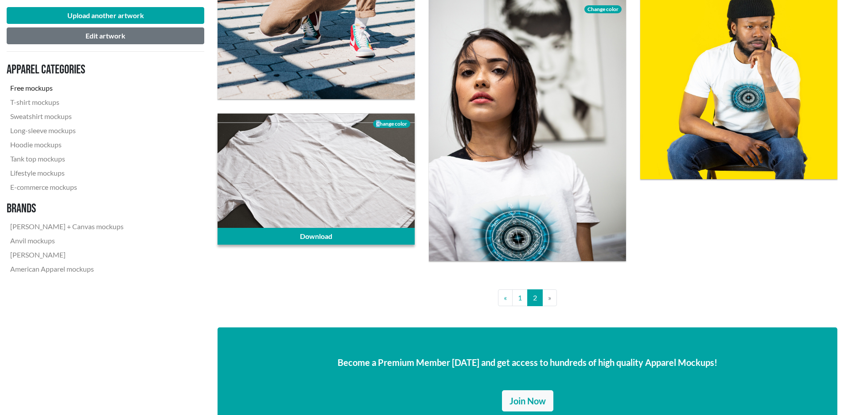
drag, startPoint x: 379, startPoint y: 123, endPoint x: 329, endPoint y: 130, distance: 50.9
click at [329, 130] on div "Download Change color" at bounding box center [315, 179] width 197 height 132
click at [312, 233] on link "Download" at bounding box center [315, 236] width 197 height 17
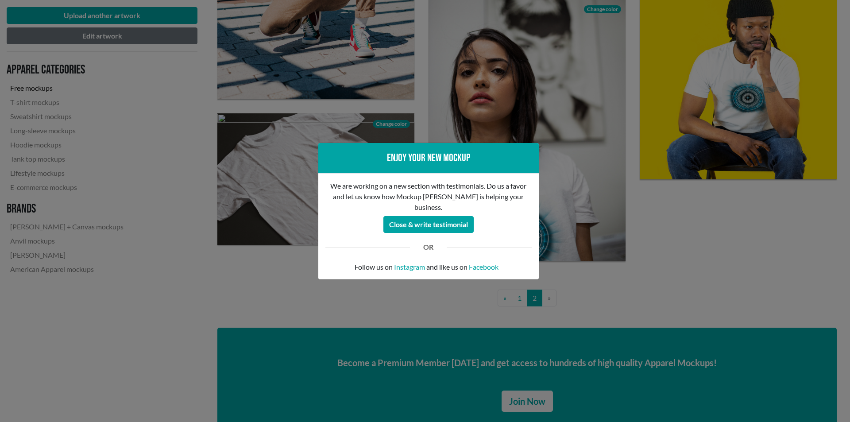
click at [425, 113] on div "Enjoy your new mockup We are working on a new section with testimonials. Do us …" at bounding box center [425, 211] width 850 height 422
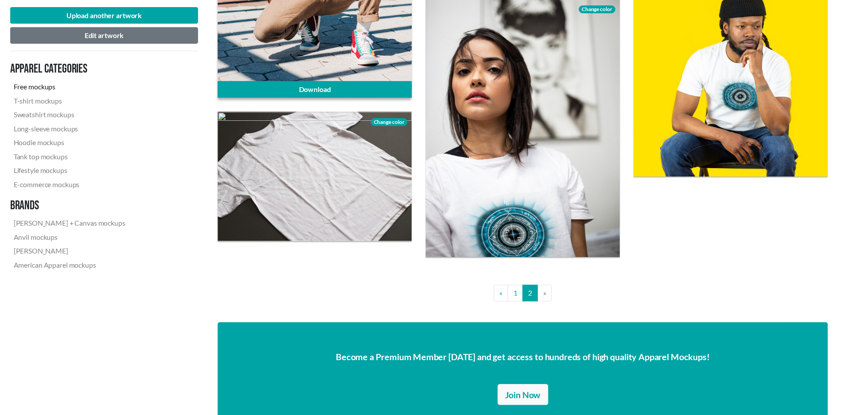
scroll to position [827, 0]
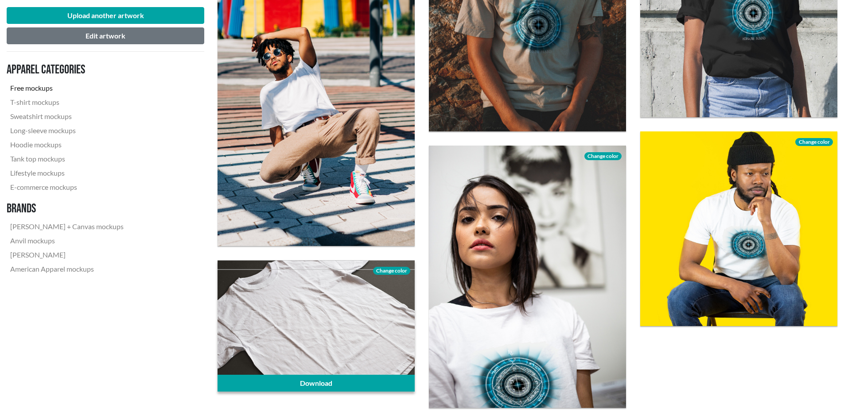
click at [388, 272] on span "Change color" at bounding box center [391, 271] width 37 height 8
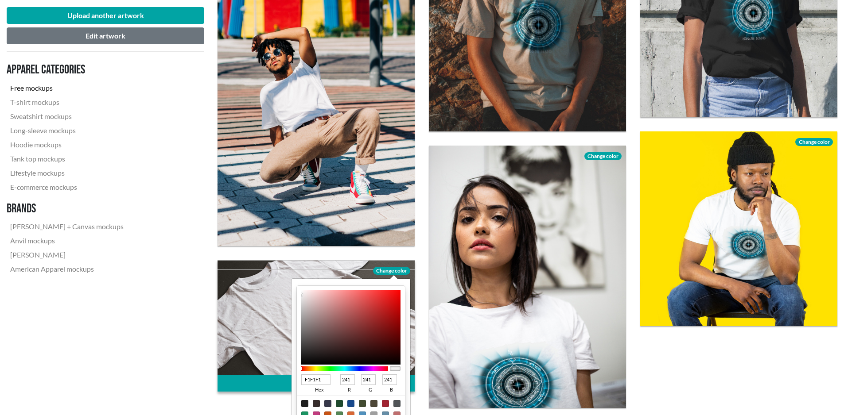
click at [303, 404] on div at bounding box center [304, 403] width 7 height 7
type input "1F1F1F"
type input "31"
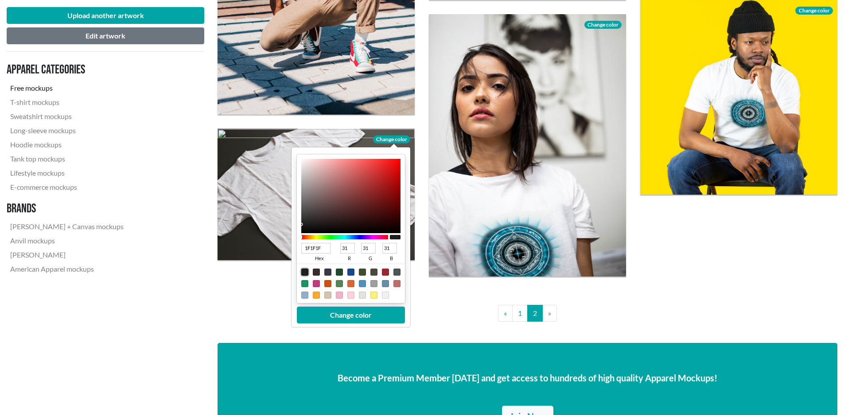
scroll to position [960, 0]
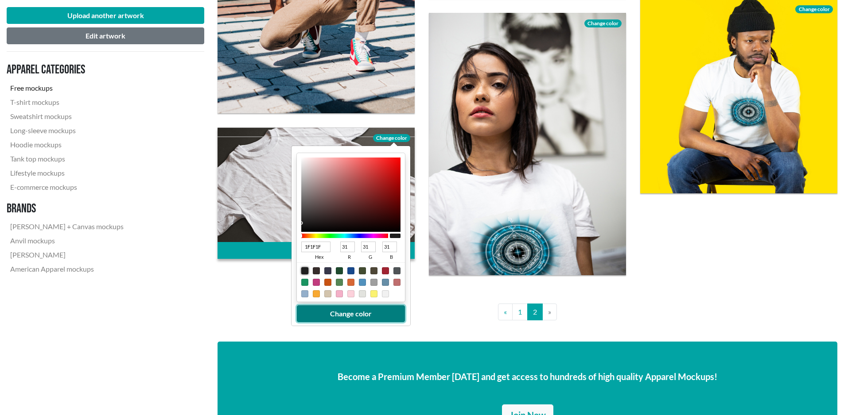
click at [367, 317] on button "Change color" at bounding box center [351, 314] width 108 height 17
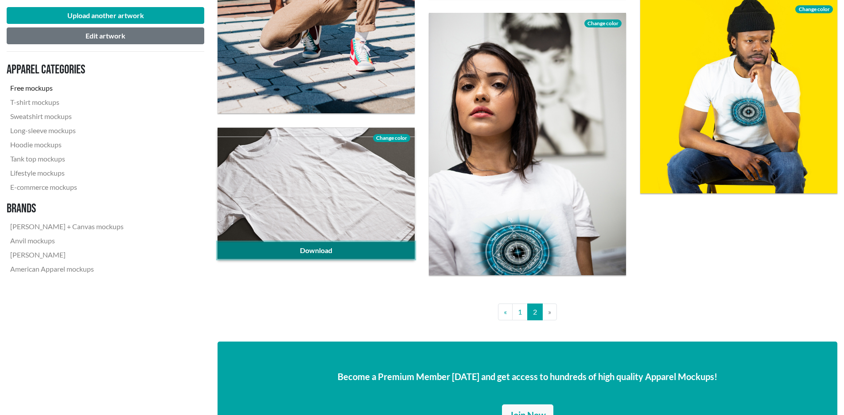
click at [325, 250] on link "Download" at bounding box center [315, 250] width 197 height 17
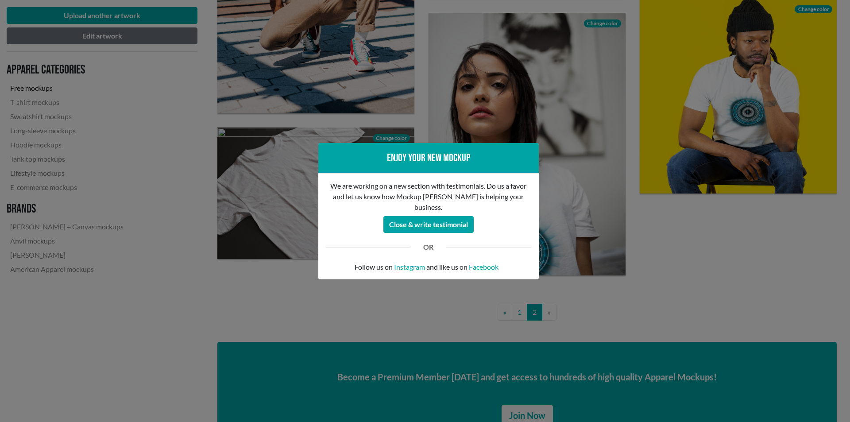
click at [245, 288] on div "Enjoy your new mockup We are working on a new section with testimonials. Do us …" at bounding box center [425, 211] width 850 height 422
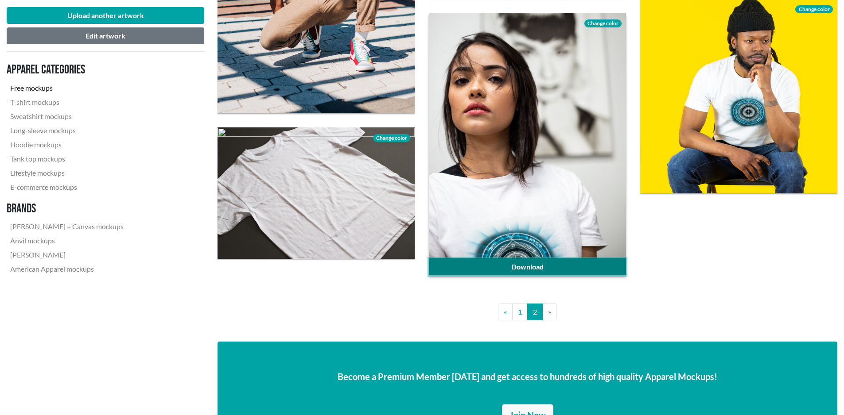
click at [539, 263] on link "Download" at bounding box center [527, 267] width 197 height 17
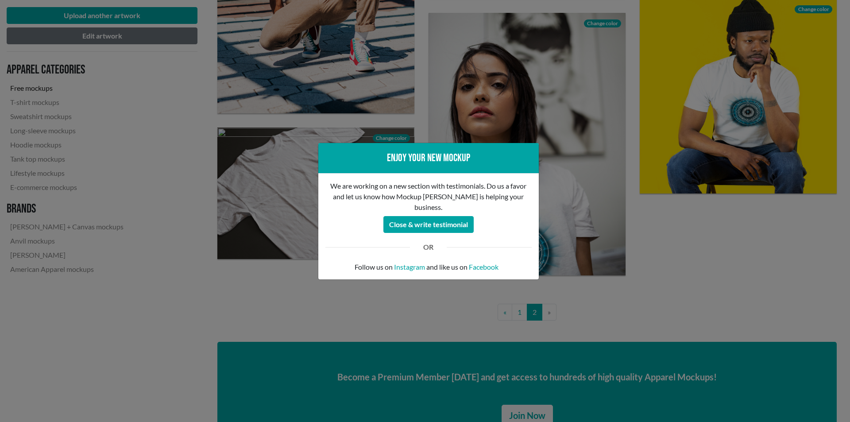
click at [634, 183] on div "Enjoy your new mockup We are working on a new section with testimonials. Do us …" at bounding box center [425, 211] width 850 height 422
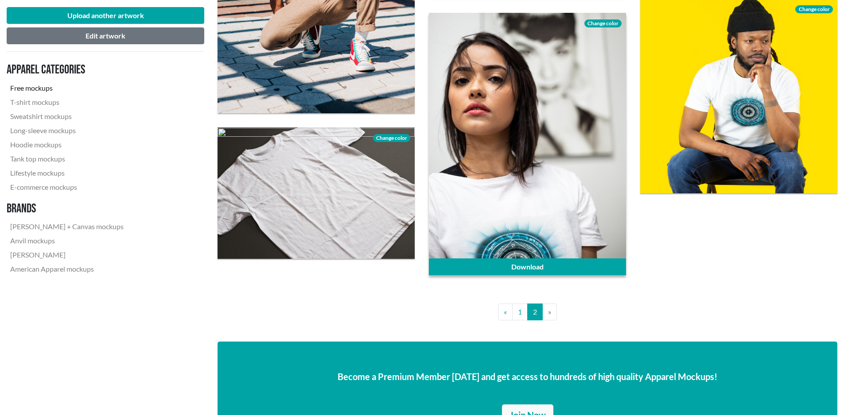
click at [600, 23] on span "Change color" at bounding box center [602, 23] width 37 height 8
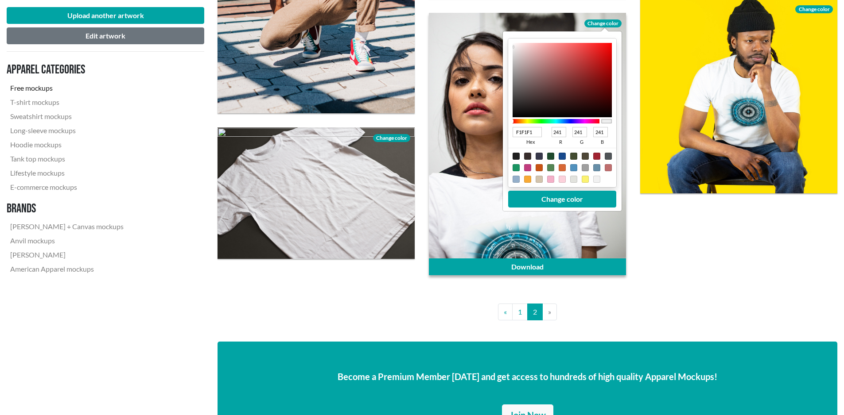
click at [516, 157] on div at bounding box center [515, 156] width 7 height 7
type input "1F1F1F"
type input "31"
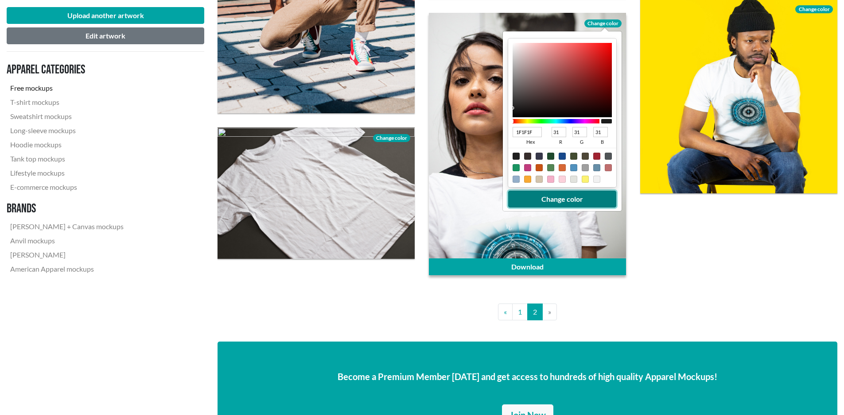
click at [576, 198] on button "Change color" at bounding box center [562, 199] width 108 height 17
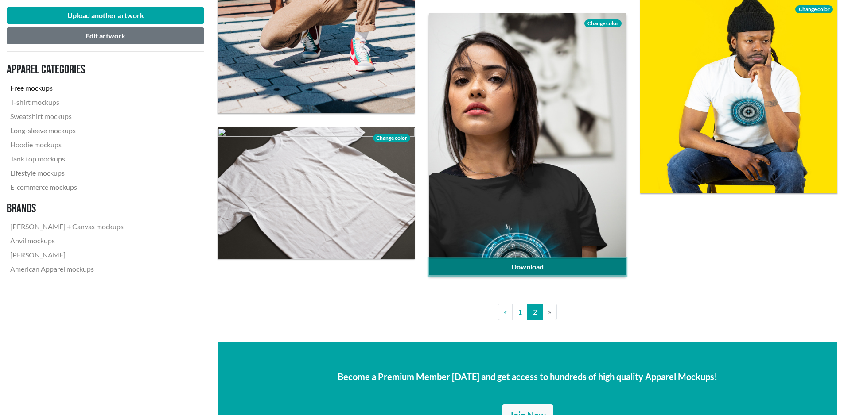
click at [523, 267] on link "Download" at bounding box center [527, 267] width 197 height 17
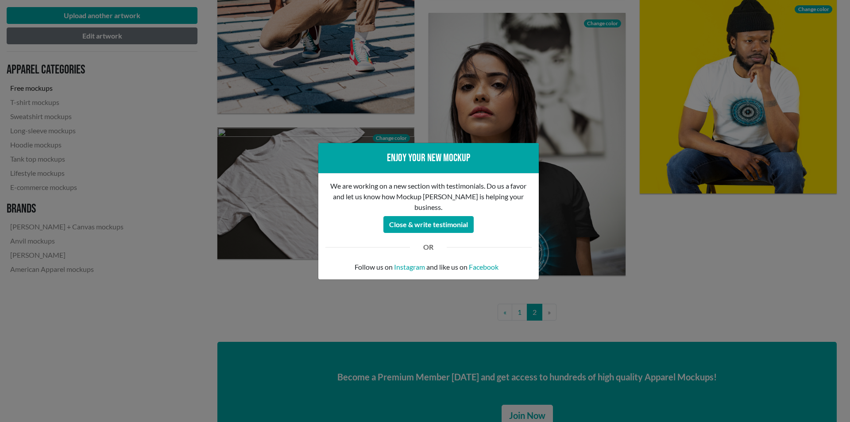
drag, startPoint x: 699, startPoint y: 252, endPoint x: 684, endPoint y: 252, distance: 14.6
click at [699, 252] on div "Enjoy your new mockup We are working on a new section with testimonials. Do us …" at bounding box center [425, 211] width 850 height 422
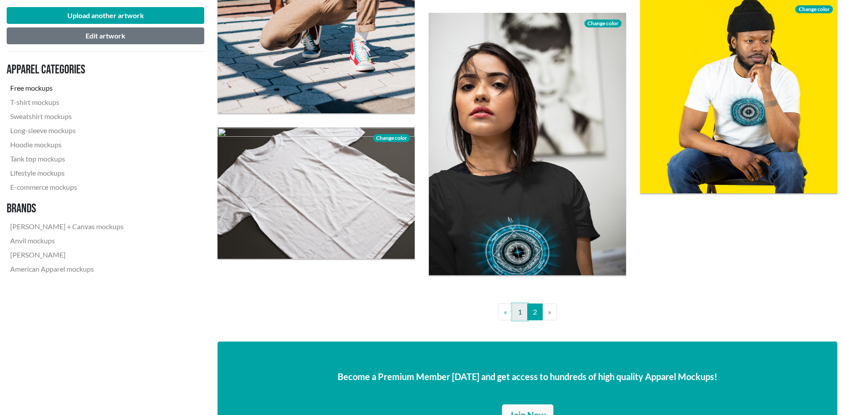
click at [523, 315] on link "1" at bounding box center [520, 312] width 16 height 17
